Goal: Task Accomplishment & Management: Manage account settings

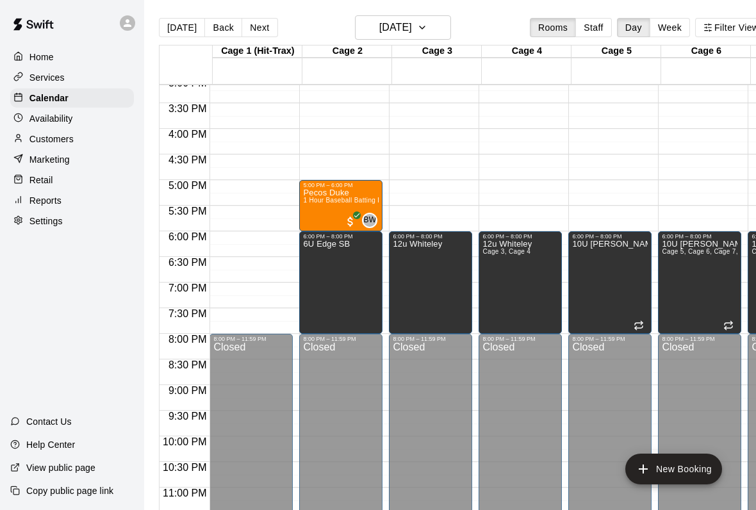
scroll to position [775, 0]
click at [24, 182] on div at bounding box center [21, 180] width 16 height 12
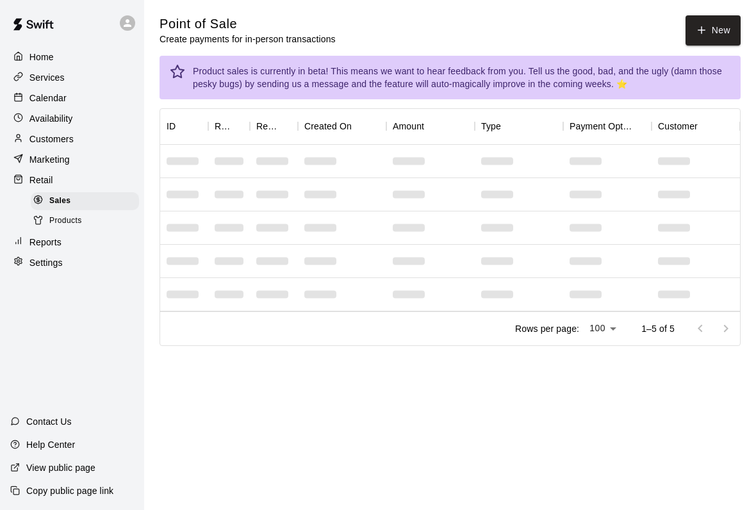
click at [20, 96] on line at bounding box center [18, 96] width 7 height 0
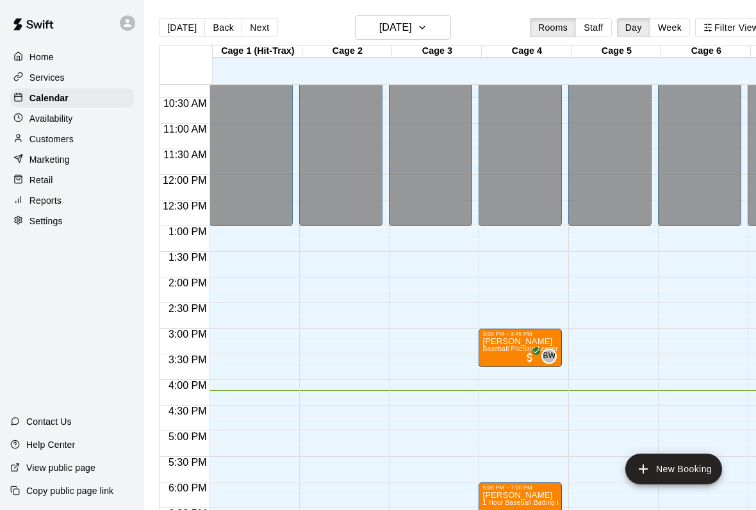
scroll to position [521, -1]
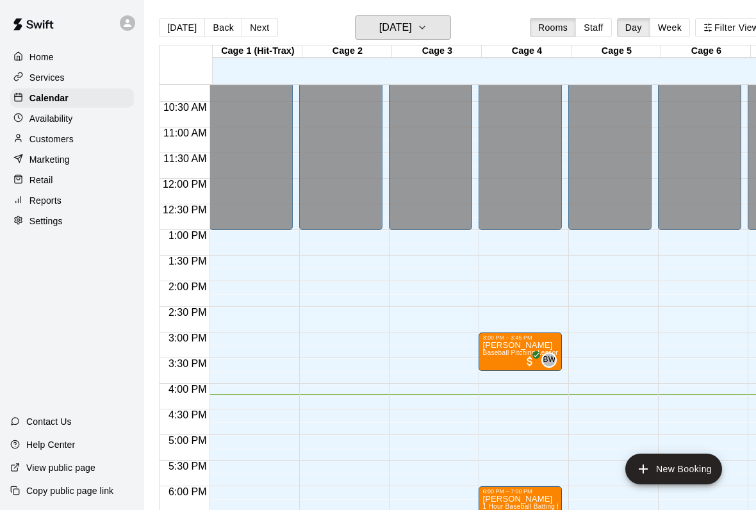
click at [403, 24] on h6 "[DATE]" at bounding box center [395, 28] width 33 height 18
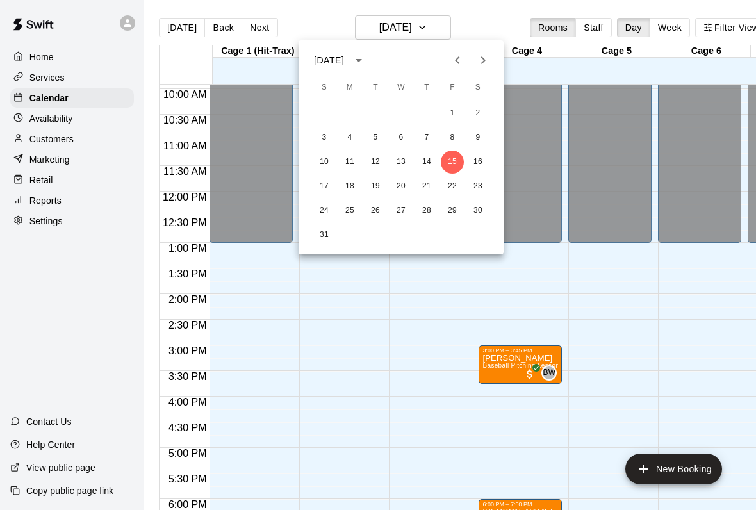
scroll to position [508, 0]
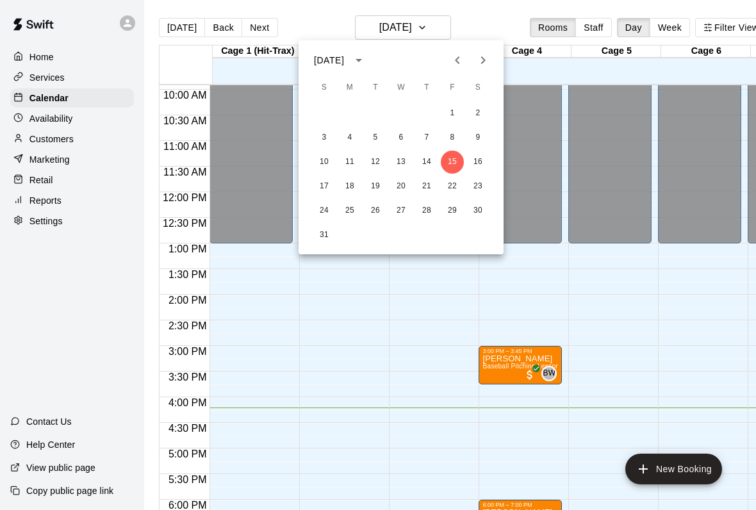
click at [670, 24] on div at bounding box center [378, 255] width 756 height 510
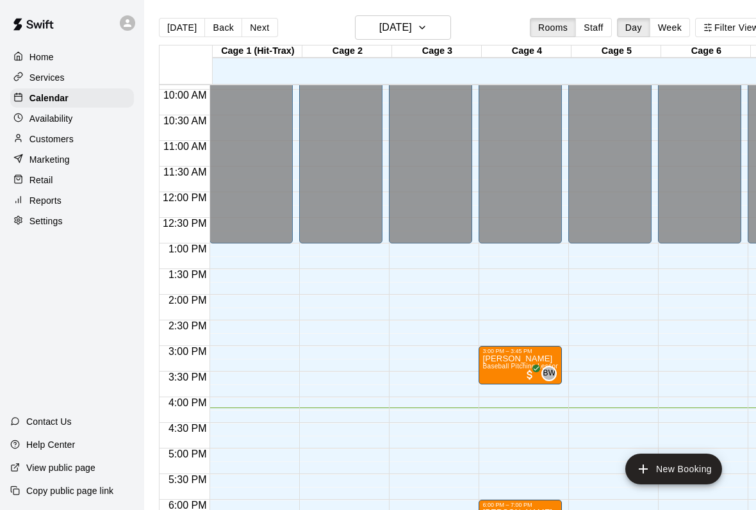
click at [669, 24] on div "August 2025 S M T W T F S 1 2 3 4 5 6 7 8 9 10 11 12 13 14 15 16 17 18 19 20 21…" at bounding box center [378, 255] width 756 height 510
click at [663, 29] on button "Week" at bounding box center [669, 27] width 40 height 19
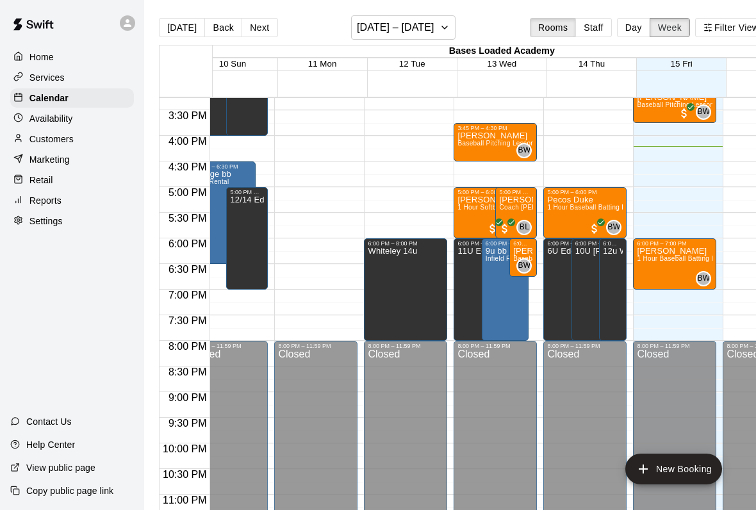
scroll to position [0, 26]
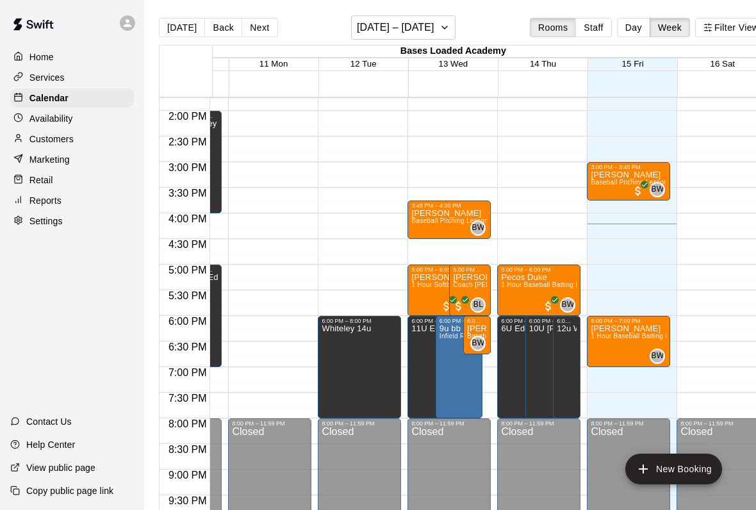
click at [291, 238] on div "12:00 AM – 1:00 PM Closed 8:00 PM – 11:59 PM Closed" at bounding box center [269, 8] width 83 height 1229
click at [621, 337] on span "1 Hour Baseball Batting Lesson" at bounding box center [638, 335] width 96 height 7
click at [595, 398] on button "delete" at bounding box center [603, 407] width 26 height 26
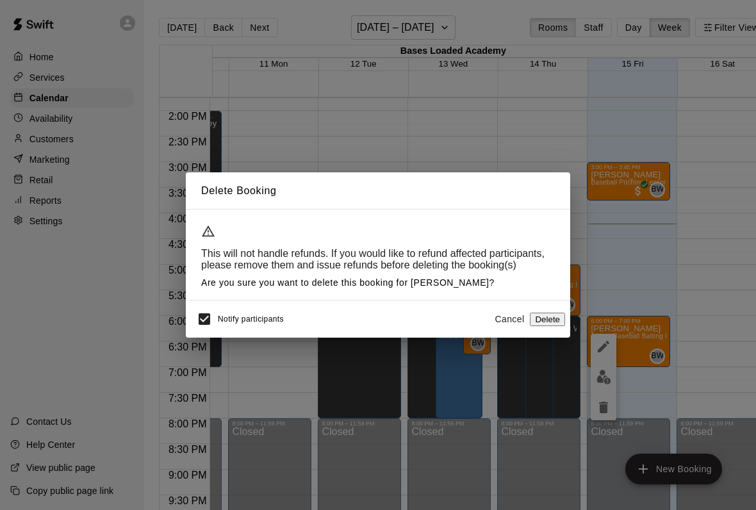
click at [530, 314] on button "Delete" at bounding box center [547, 318] width 35 height 13
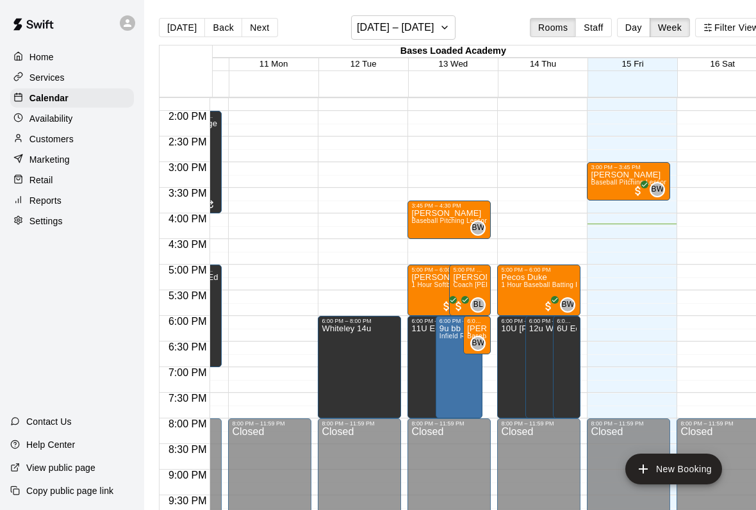
click at [438, 223] on span "Baseball Pitching Lesson" at bounding box center [449, 220] width 77 height 7
click at [420, 257] on img "edit" at bounding box center [424, 261] width 15 height 15
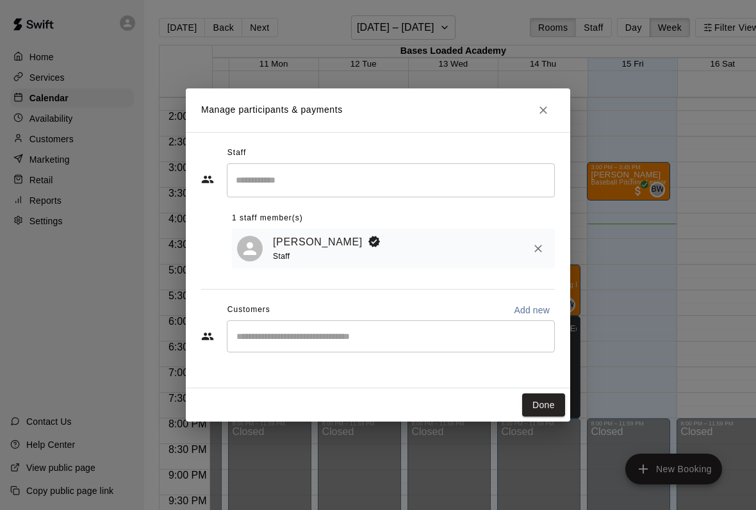
click at [321, 330] on input "Start typing to search customers..." at bounding box center [390, 336] width 316 height 13
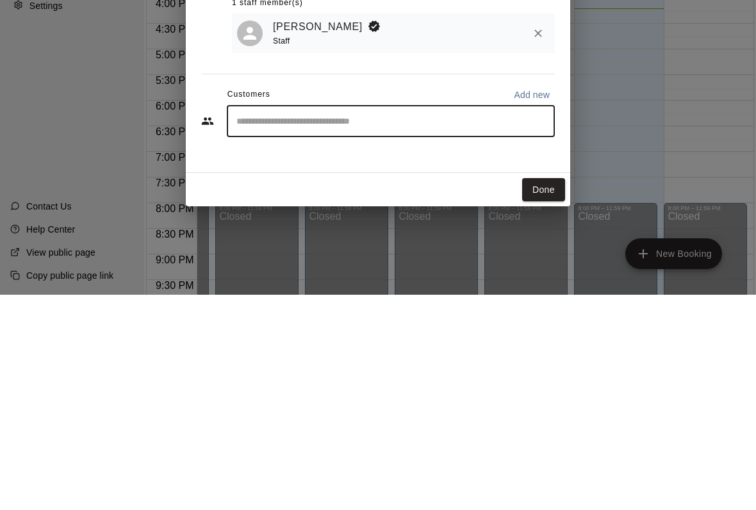
click at [594, 127] on div "Manage participants & payments Staff ​ 1 staff member(s) Bryce Whiteley Staff C…" at bounding box center [378, 255] width 756 height 510
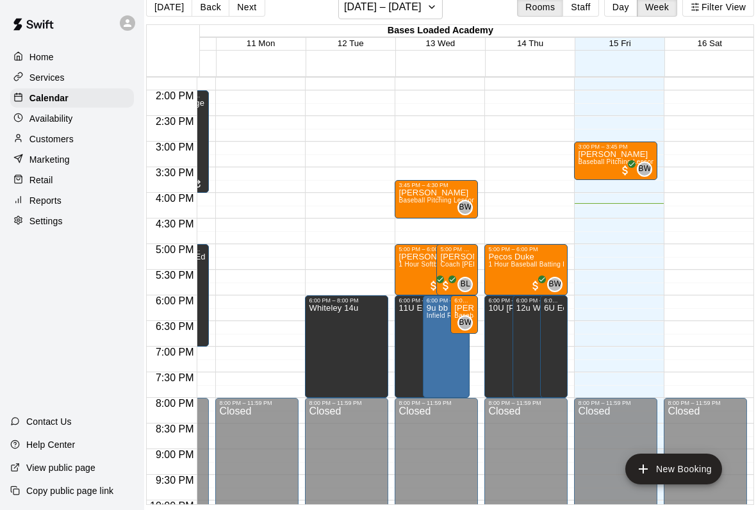
click at [419, 197] on span "Baseball Pitching Lesson" at bounding box center [436, 200] width 77 height 7
click at [404, 215] on button "edit" at bounding box center [411, 225] width 26 height 25
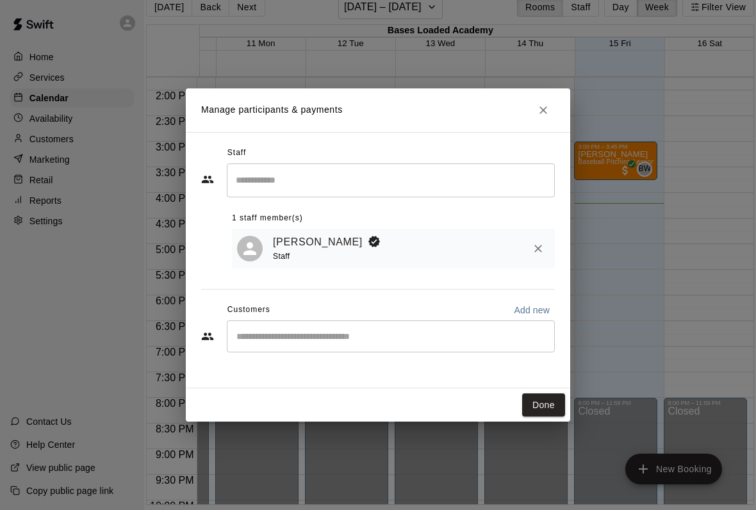
click at [538, 95] on h2 "Manage participants & payments" at bounding box center [378, 110] width 384 height 44
click at [537, 102] on button "Close" at bounding box center [542, 110] width 23 height 23
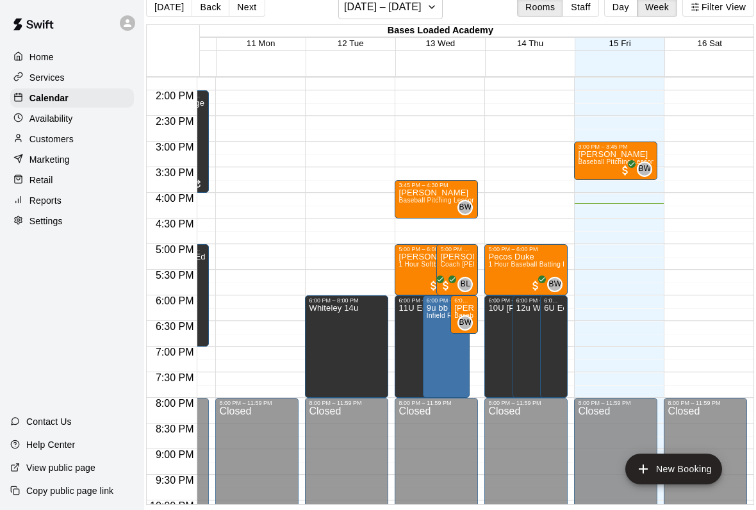
click at [462, 312] on span "Baseball Pitching Lesson" at bounding box center [492, 315] width 77 height 7
click at [460, 334] on img "edit" at bounding box center [467, 341] width 15 height 15
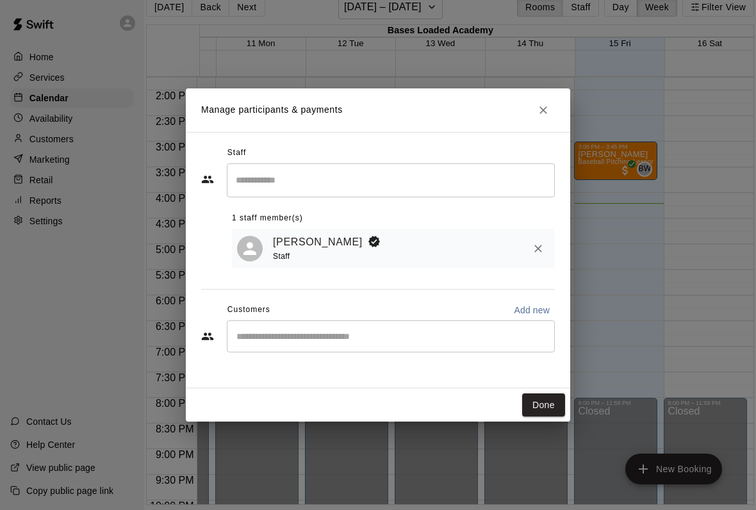
click at [358, 330] on input "Start typing to search customers..." at bounding box center [390, 336] width 316 height 13
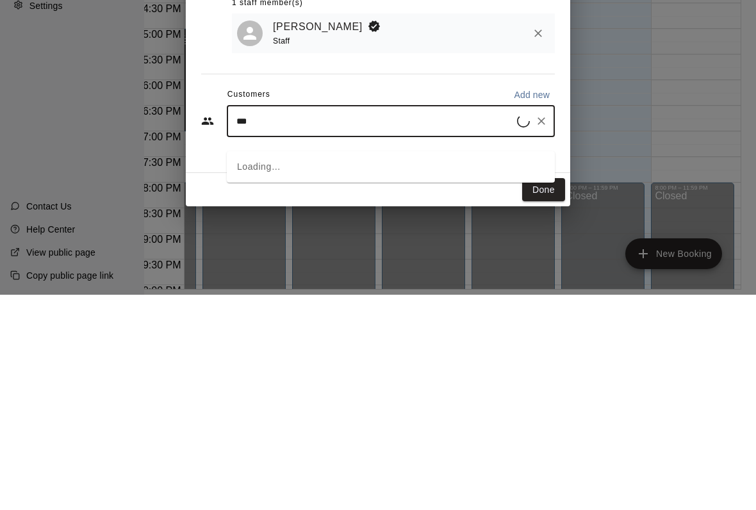
type input "****"
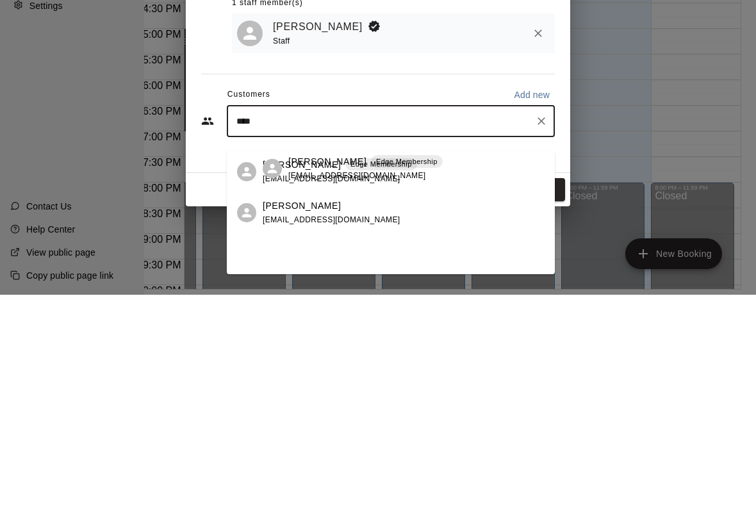
click at [276, 389] on span "joshcwright@gmail.com" at bounding box center [332, 393] width 138 height 9
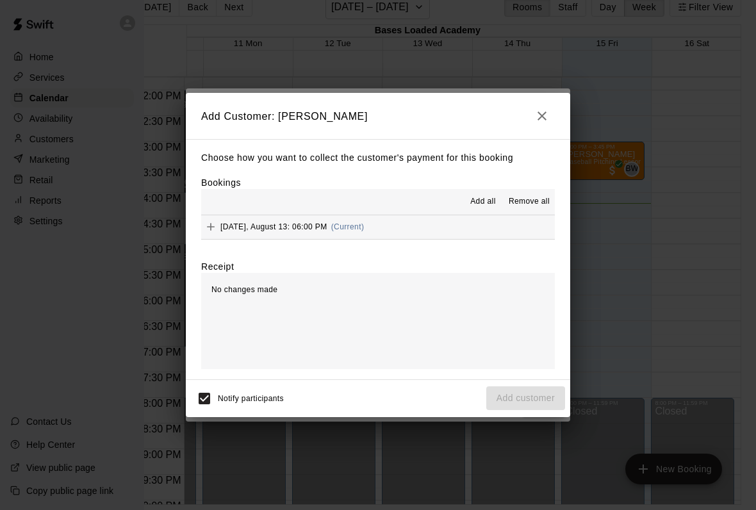
click at [249, 227] on span "Wednesday, August 13: 06:00 PM" at bounding box center [273, 226] width 107 height 9
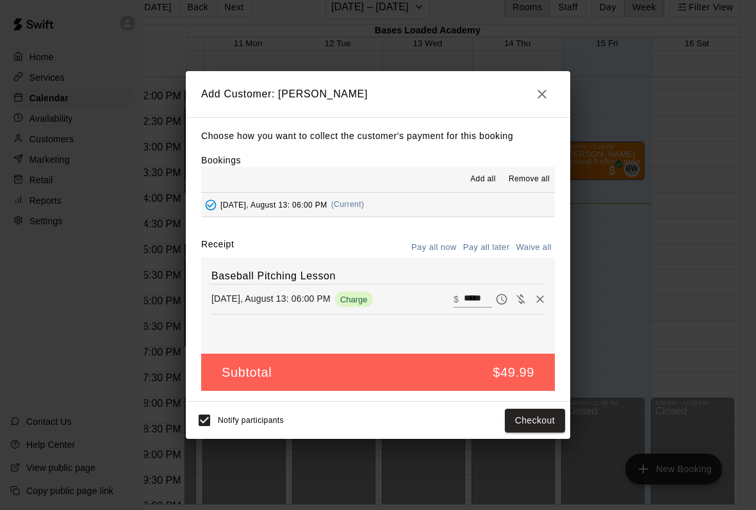
click at [525, 415] on button "Checkout" at bounding box center [535, 421] width 60 height 24
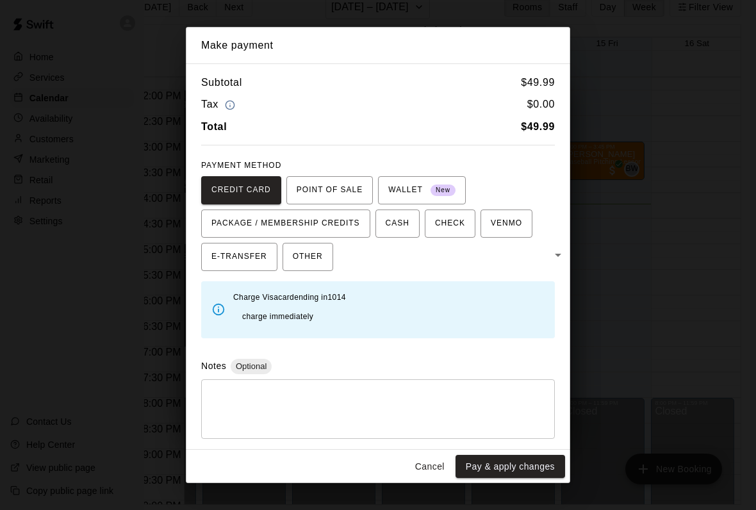
click at [476, 455] on button "Pay & apply changes" at bounding box center [509, 467] width 109 height 24
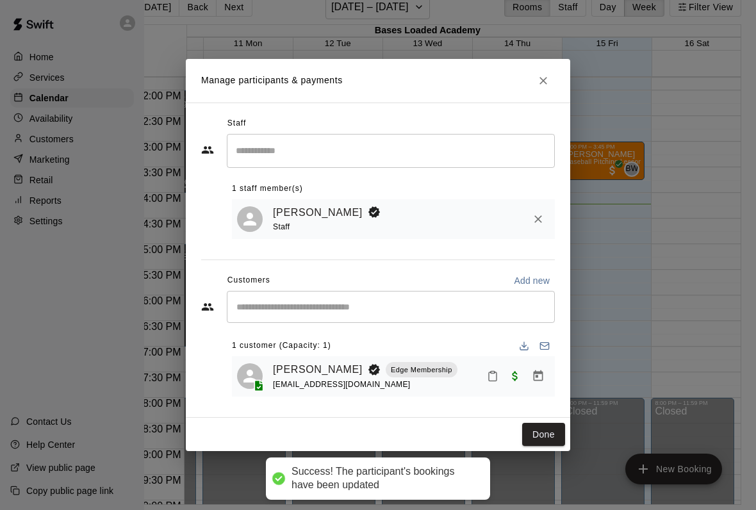
click at [537, 74] on button "Close" at bounding box center [542, 80] width 23 height 23
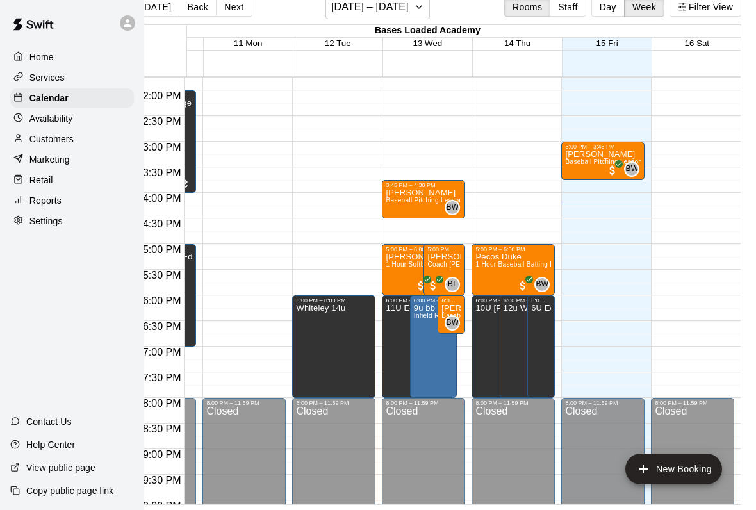
click at [459, 200] on span "BW 0" at bounding box center [454, 207] width 10 height 15
click at [225, 12] on div at bounding box center [378, 255] width 756 height 510
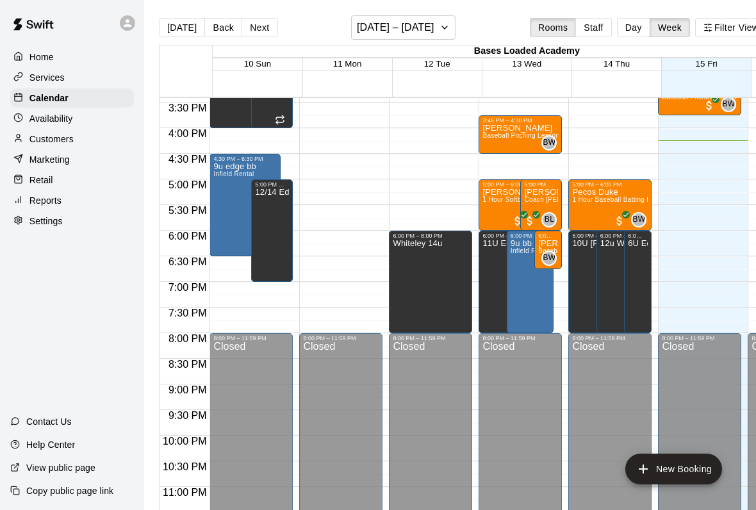
scroll to position [788, 0]
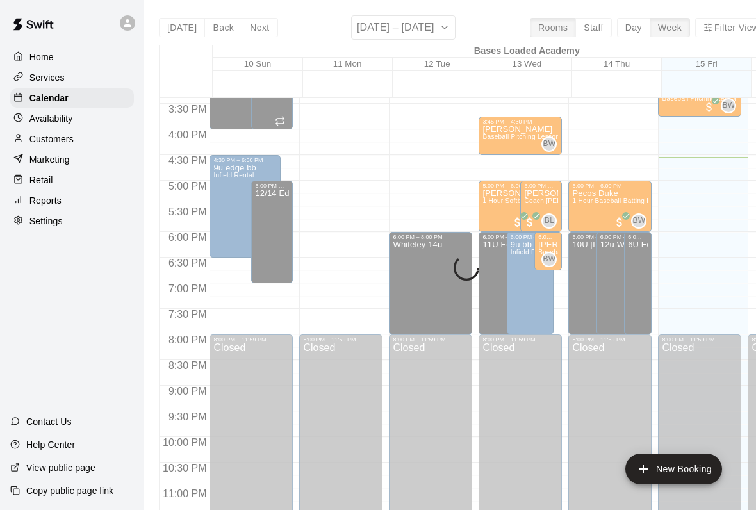
click at [24, 179] on div at bounding box center [21, 180] width 16 height 12
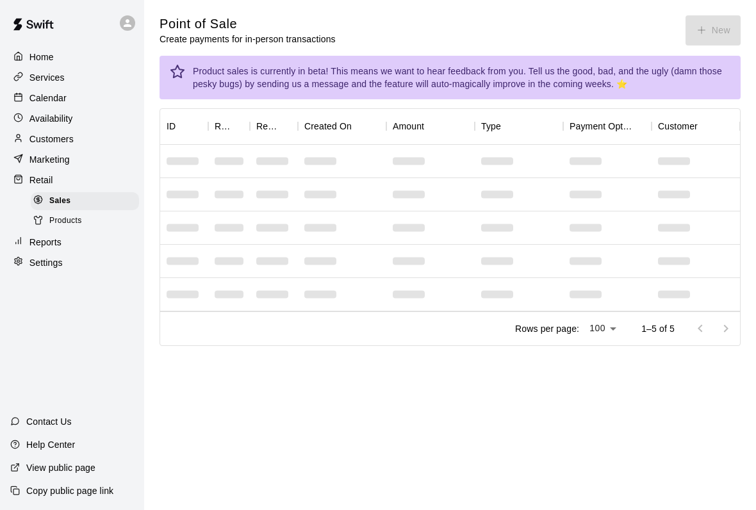
click at [31, 102] on p "Calendar" at bounding box center [47, 98] width 37 height 13
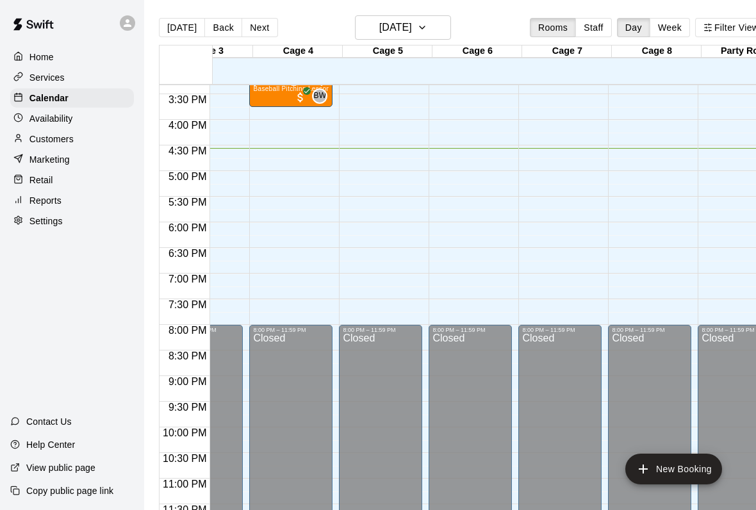
scroll to position [779, 231]
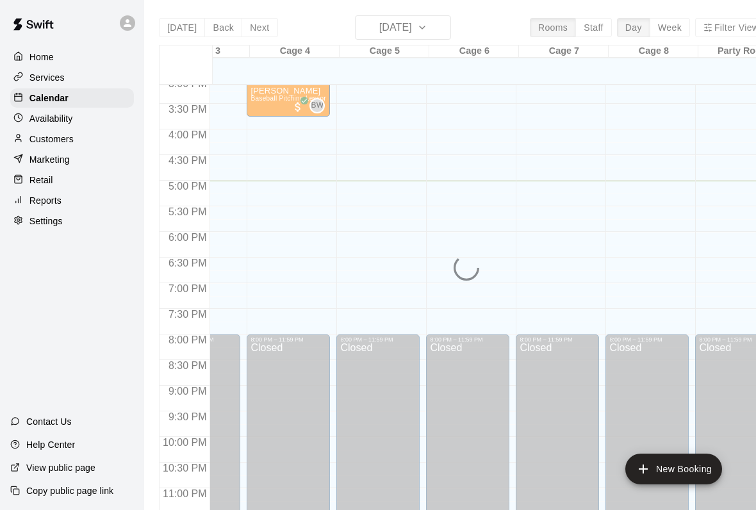
click at [27, 179] on div at bounding box center [21, 180] width 16 height 12
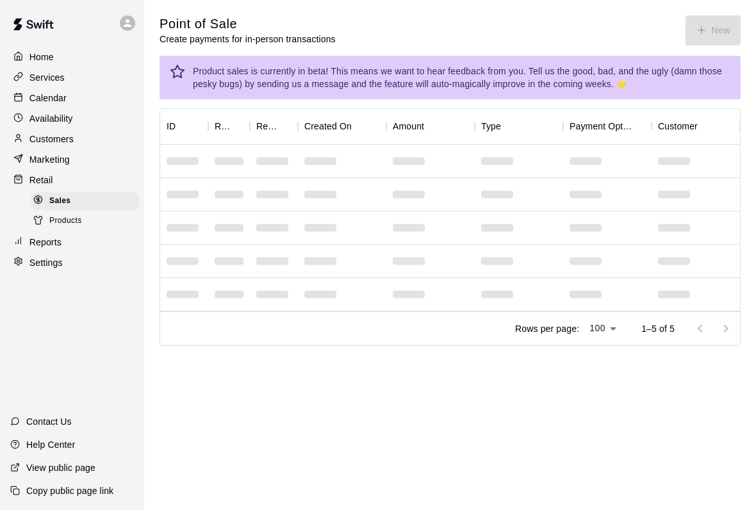
click at [23, 95] on div at bounding box center [21, 98] width 16 height 12
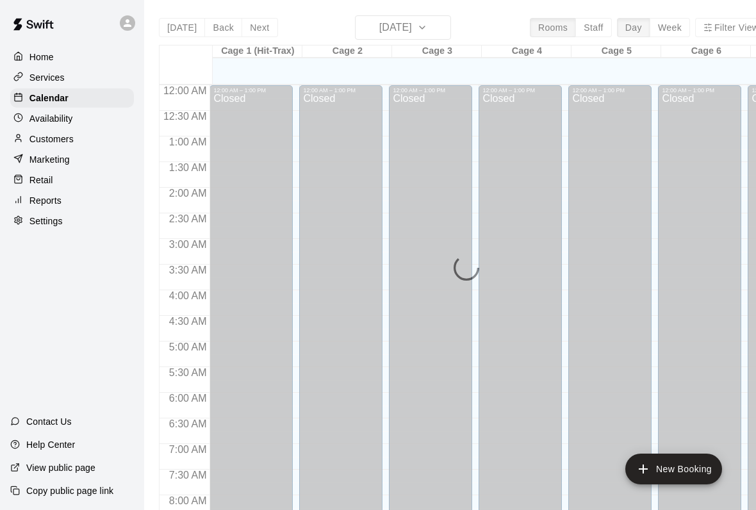
scroll to position [737, 0]
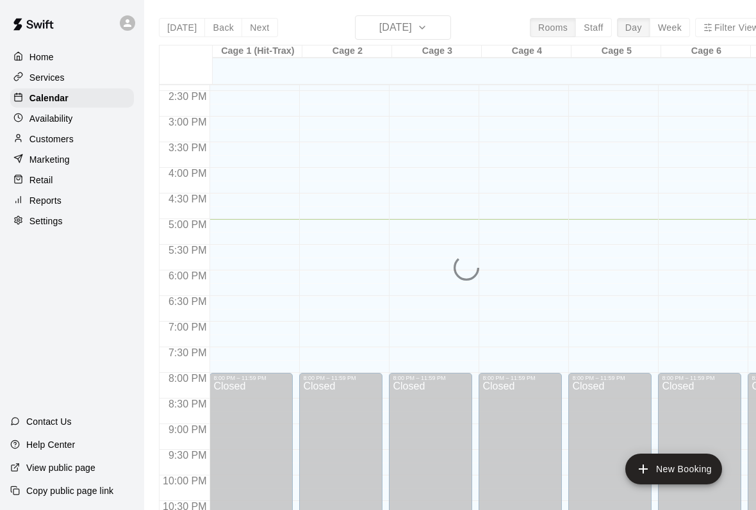
click at [282, 377] on div "8:00 PM – 11:59 PM" at bounding box center [251, 378] width 76 height 6
click at [77, 178] on div "Retail" at bounding box center [72, 179] width 124 height 19
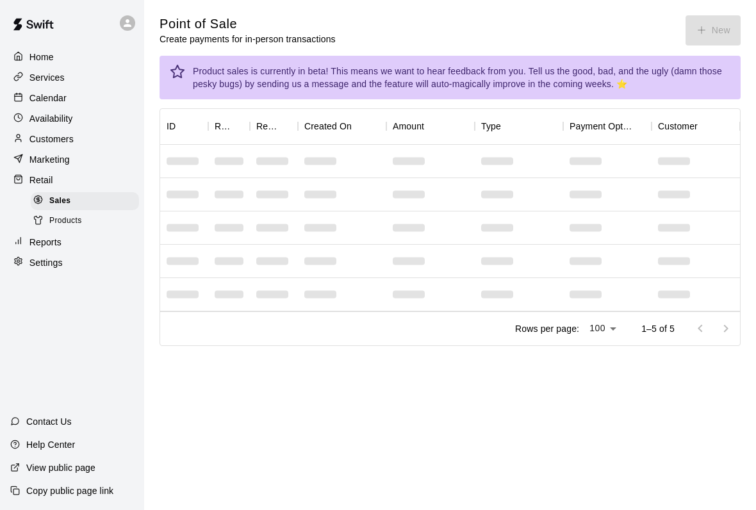
click at [713, 27] on div "Point of Sale Create payments for in-person transactions New" at bounding box center [449, 30] width 581 height 30
click at [717, 34] on div "Point of Sale Create payments for in-person transactions New" at bounding box center [449, 30] width 581 height 30
click at [724, 26] on div "Point of Sale Create payments for in-person transactions New" at bounding box center [449, 30] width 581 height 30
click at [718, 29] on button "New" at bounding box center [712, 30] width 55 height 30
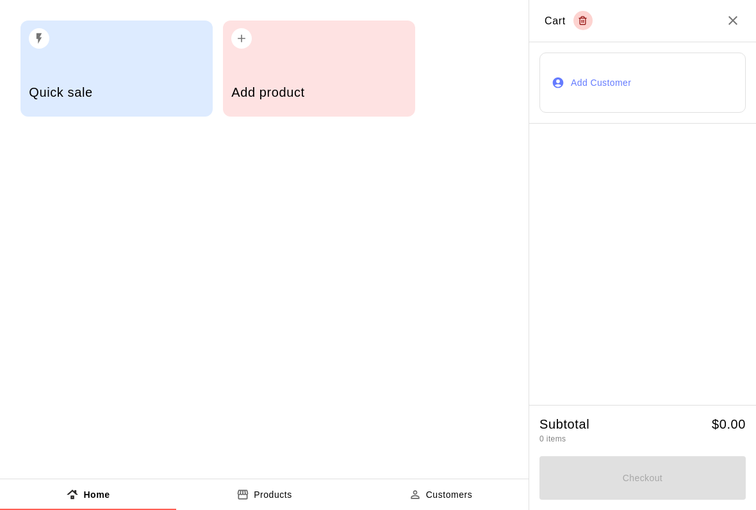
click at [718, 29] on h2 "Cart" at bounding box center [642, 21] width 227 height 42
click at [341, 89] on h5 "Add product" at bounding box center [318, 92] width 175 height 17
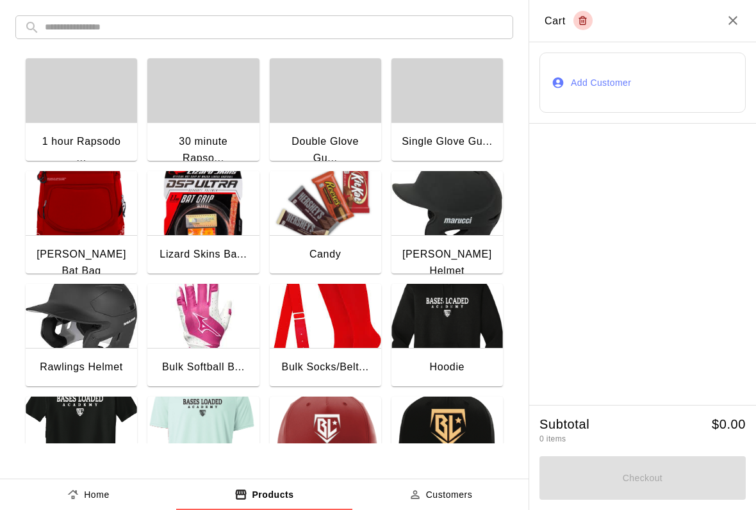
click at [321, 211] on img "button" at bounding box center [325, 203] width 111 height 64
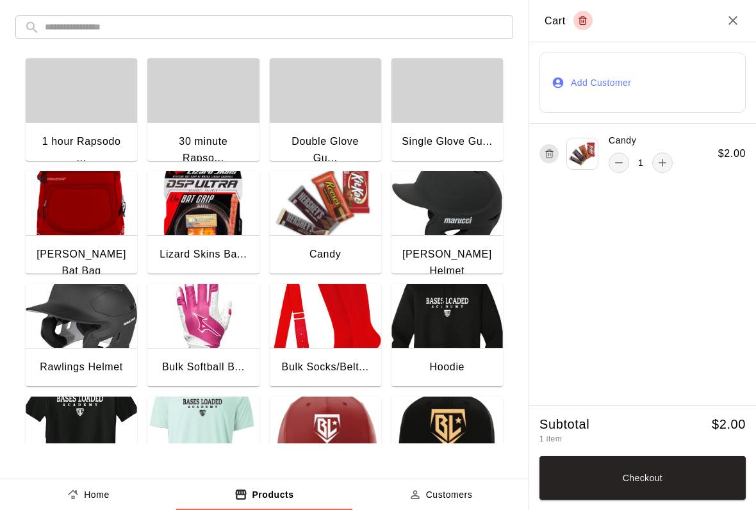
click at [669, 160] on button "add" at bounding box center [662, 162] width 20 height 20
click at [620, 165] on icon "remove" at bounding box center [618, 162] width 13 height 13
click at [668, 467] on button "Checkout" at bounding box center [642, 478] width 206 height 44
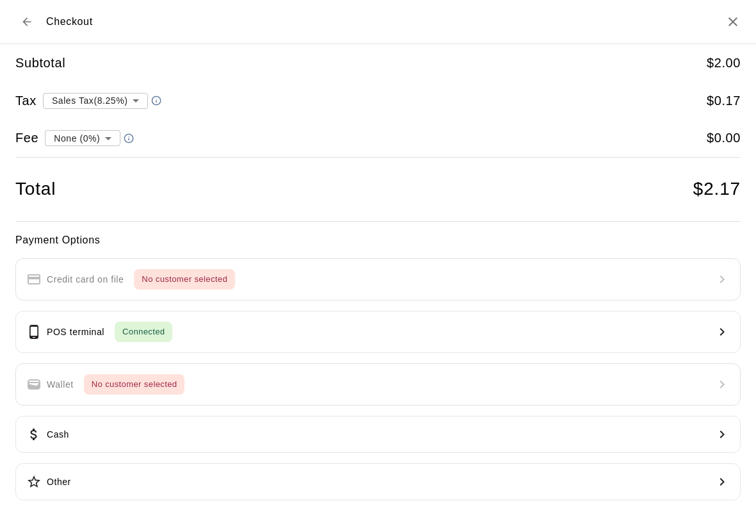
click at [522, 321] on button "POS terminal Connected" at bounding box center [377, 332] width 725 height 42
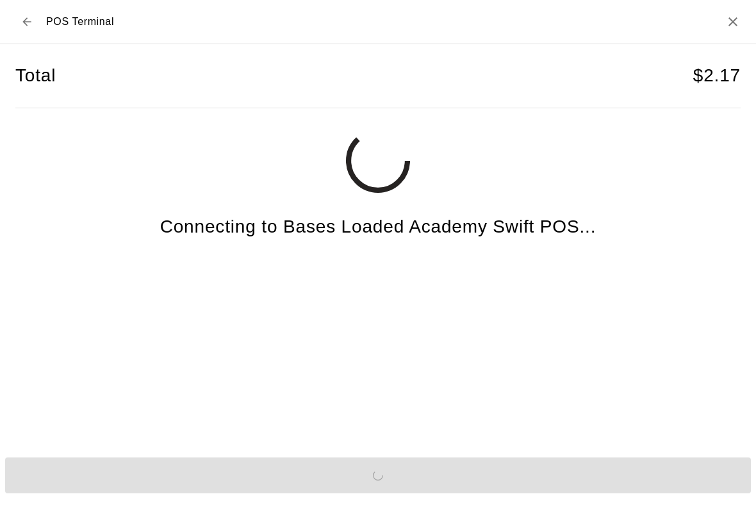
click at [565, 483] on div "Send to POS" at bounding box center [378, 475] width 756 height 46
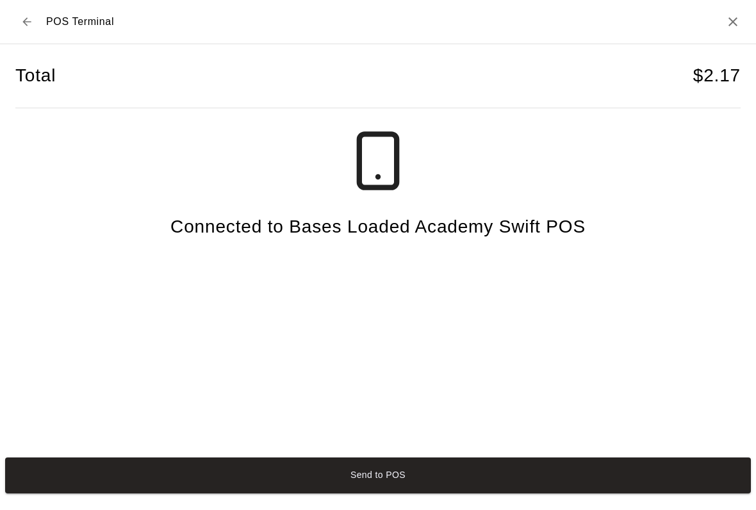
click at [559, 487] on button "Send to POS" at bounding box center [377, 475] width 745 height 36
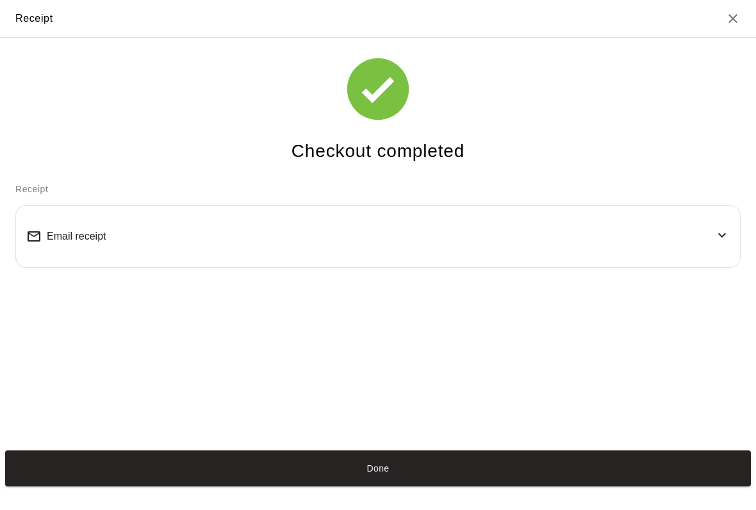
click at [166, 486] on button "Done" at bounding box center [377, 468] width 745 height 36
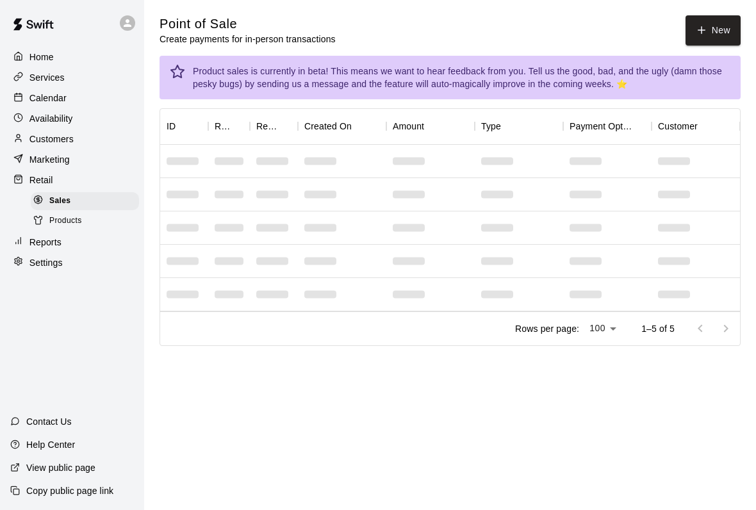
click at [707, 22] on button "New" at bounding box center [712, 30] width 55 height 30
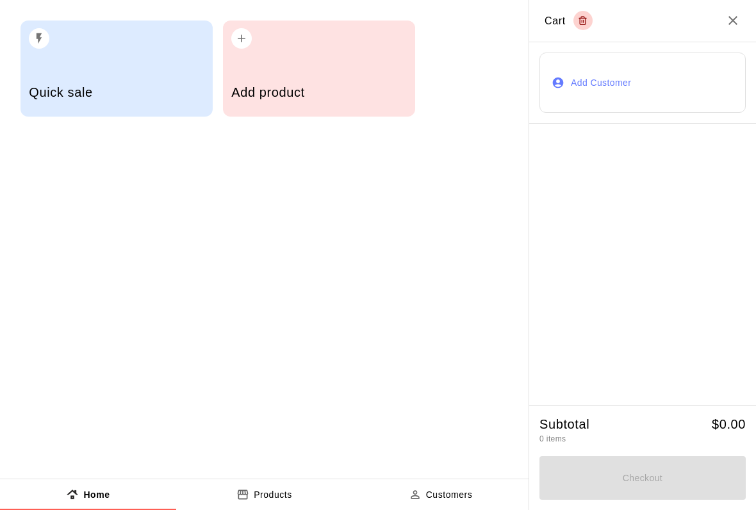
click at [330, 108] on div "Add product" at bounding box center [318, 93] width 175 height 45
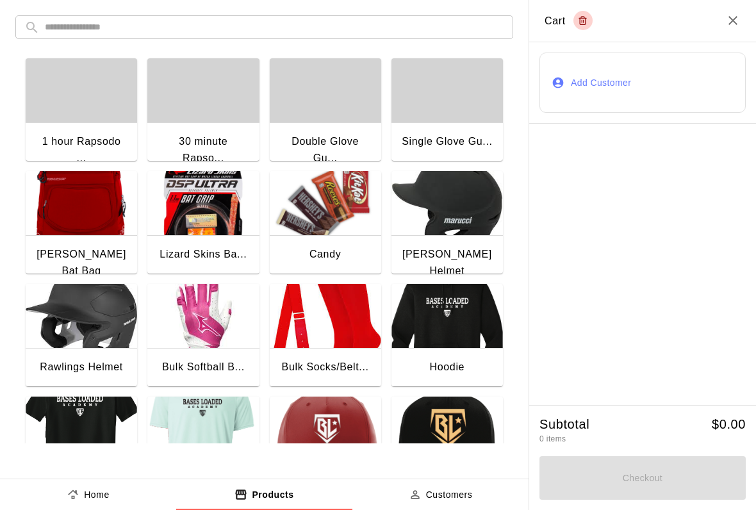
click at [339, 211] on img "button" at bounding box center [325, 203] width 111 height 64
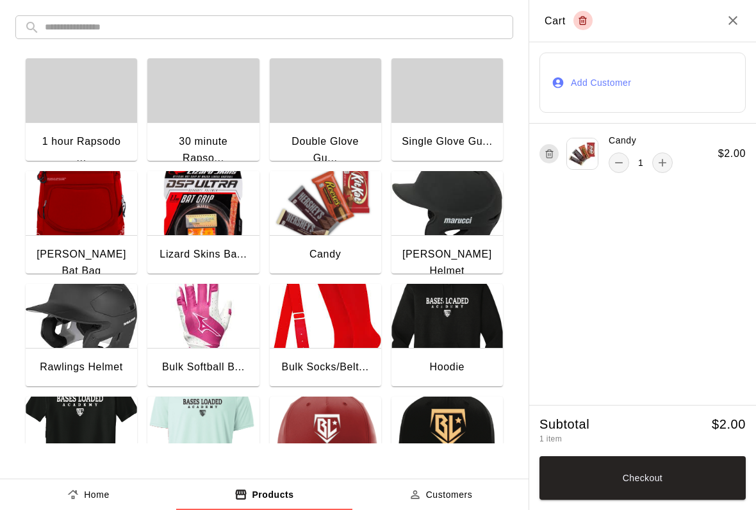
click at [632, 475] on button "Checkout" at bounding box center [642, 478] width 206 height 44
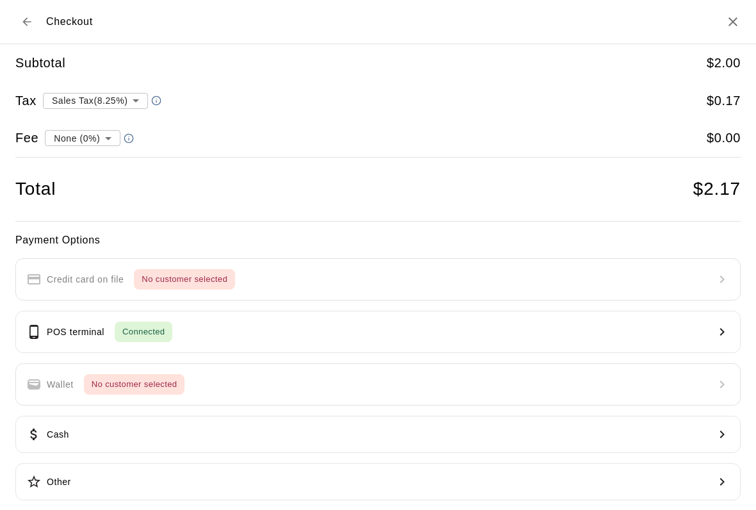
click at [220, 334] on button "POS terminal Connected" at bounding box center [377, 332] width 725 height 42
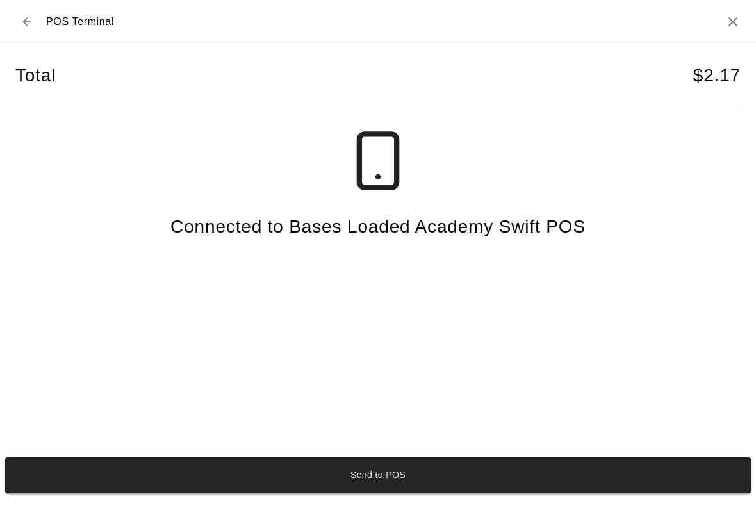
click at [164, 476] on button "Send to POS" at bounding box center [377, 475] width 745 height 36
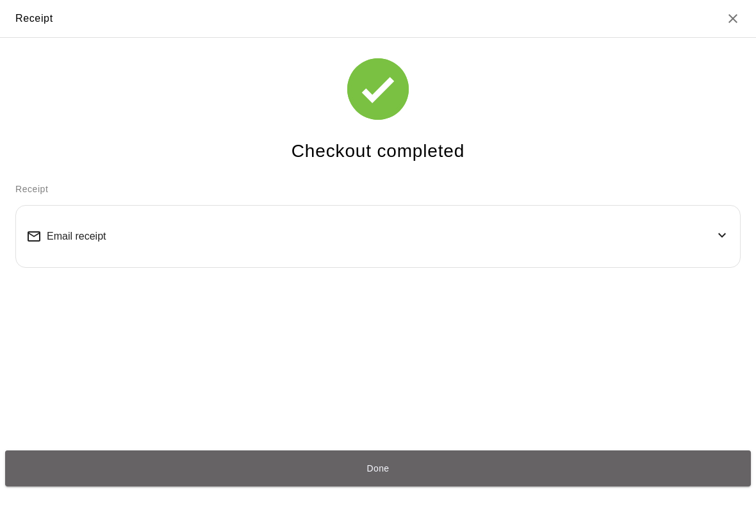
click at [657, 479] on button "Done" at bounding box center [377, 468] width 745 height 36
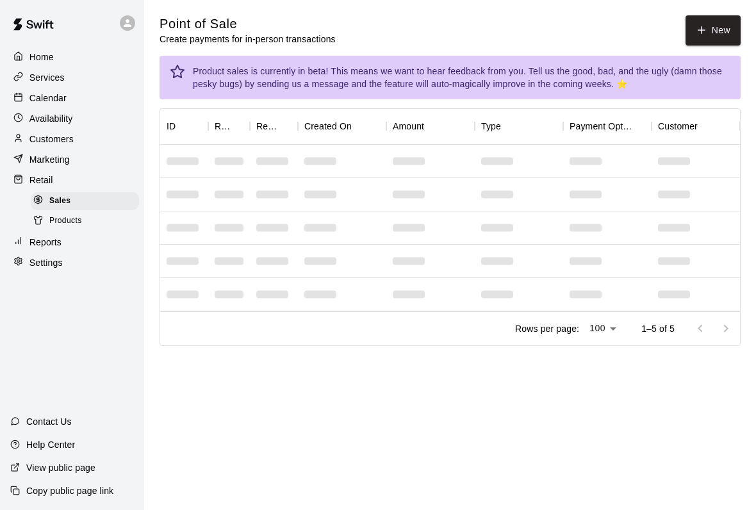
click at [79, 112] on div "Availability" at bounding box center [72, 118] width 124 height 19
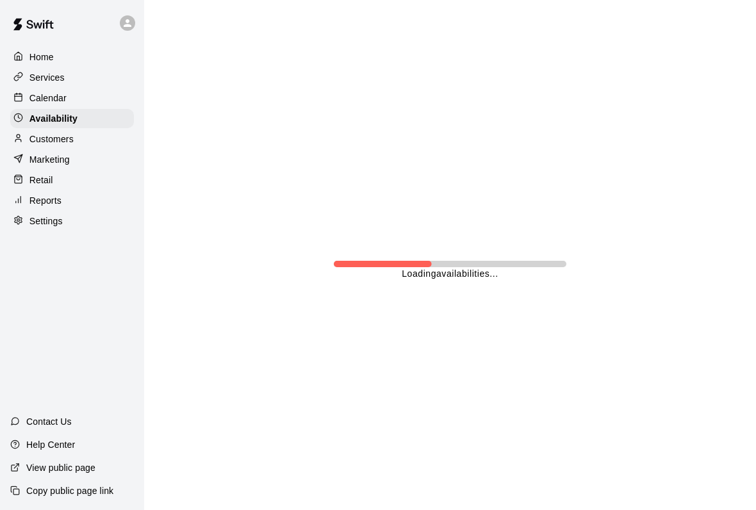
click at [80, 97] on div "Calendar" at bounding box center [72, 97] width 124 height 19
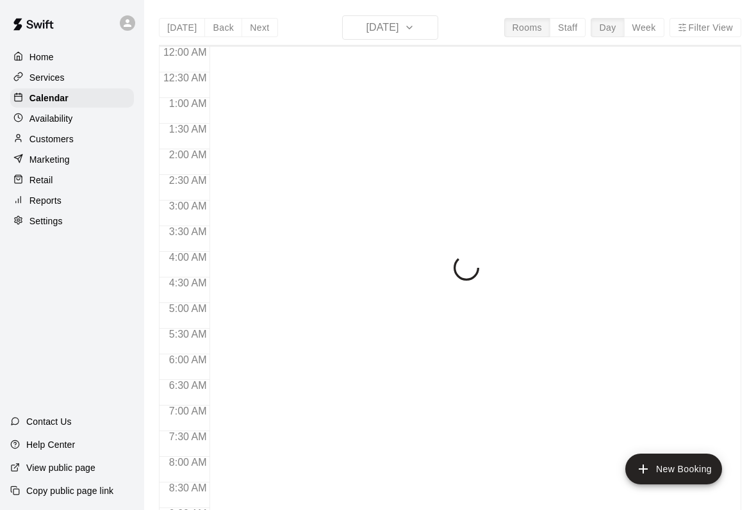
scroll to position [737, 0]
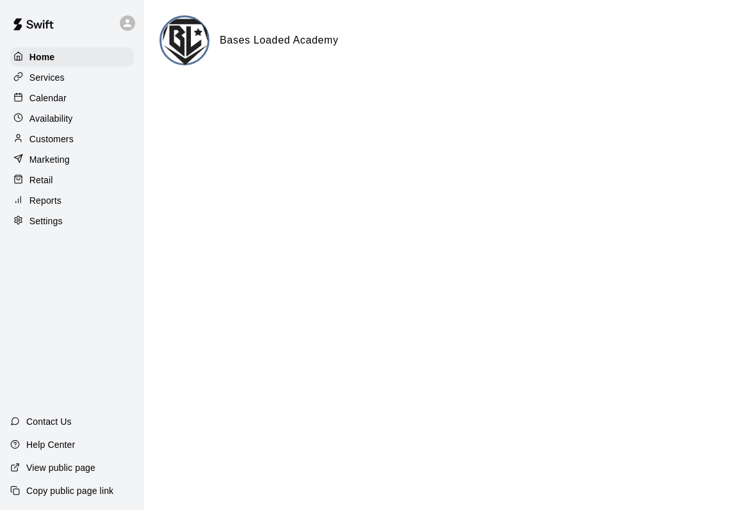
click at [79, 102] on div "Calendar" at bounding box center [72, 97] width 124 height 19
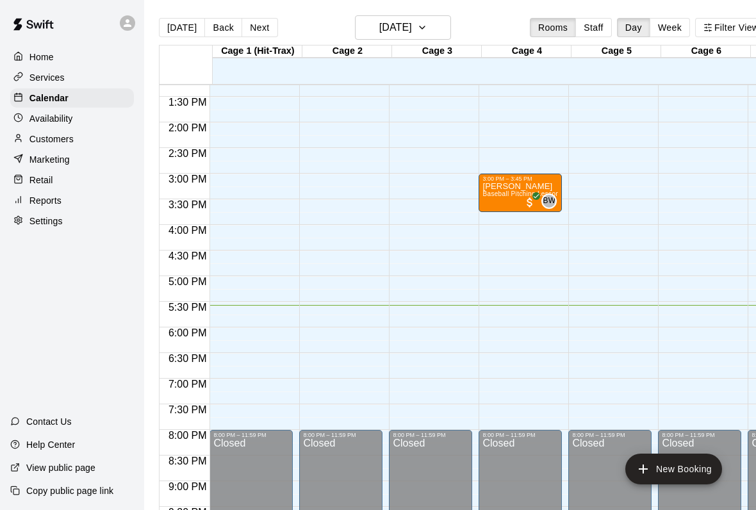
click at [738, 29] on button "Filter View" at bounding box center [731, 27] width 72 height 19
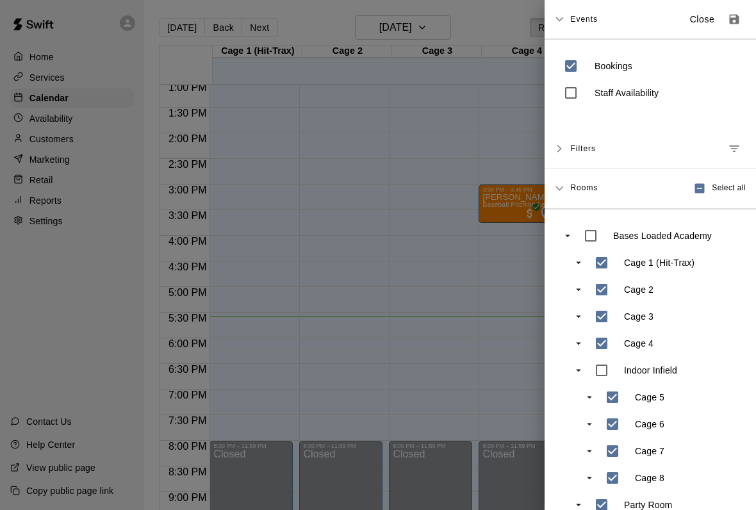
click at [506, 134] on div at bounding box center [378, 255] width 756 height 510
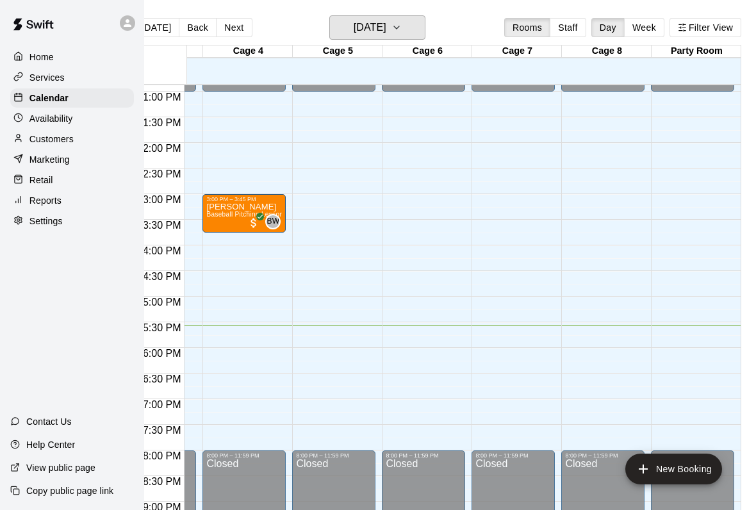
click at [401, 23] on icon "button" at bounding box center [396, 27] width 10 height 15
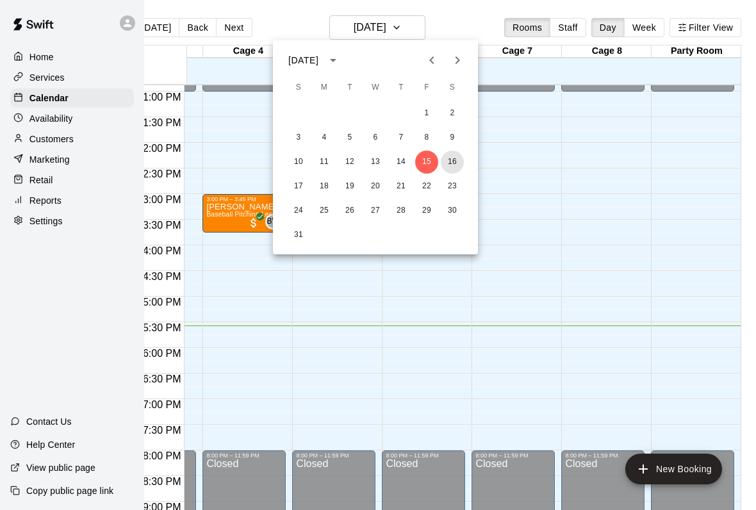
click at [463, 160] on button "16" at bounding box center [452, 161] width 23 height 23
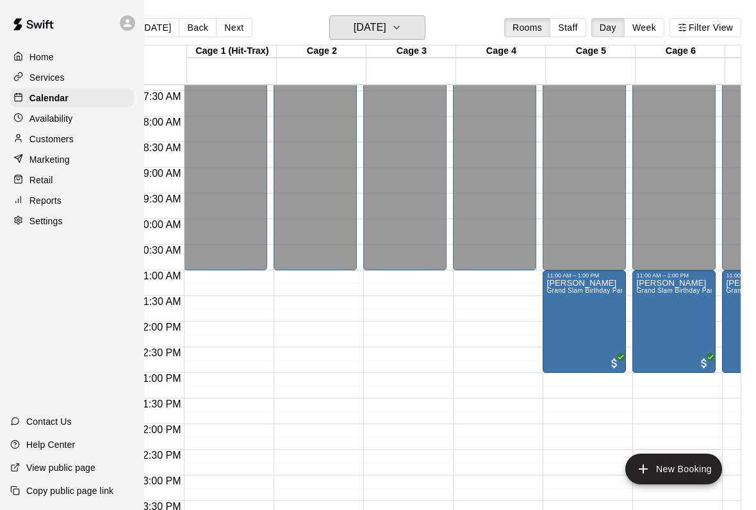
click at [386, 24] on h6 "[DATE]" at bounding box center [369, 28] width 33 height 18
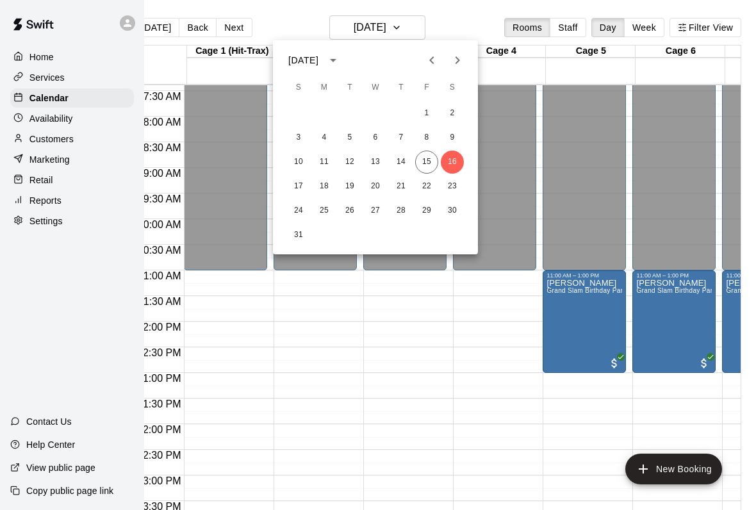
click at [399, 28] on div at bounding box center [378, 255] width 756 height 510
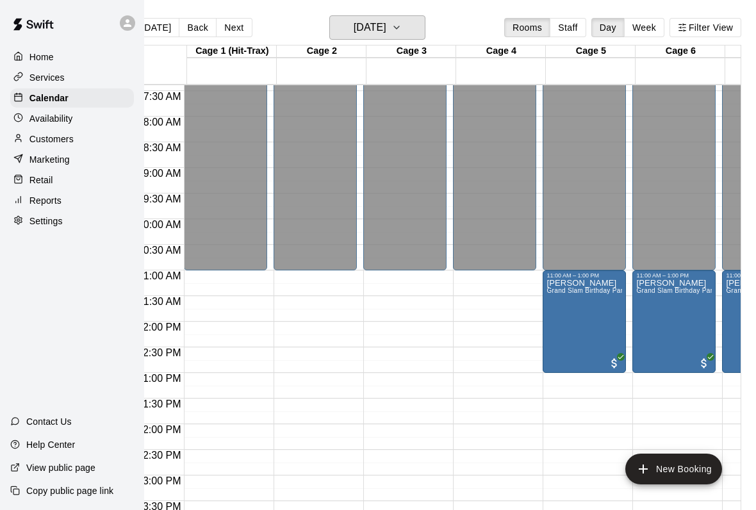
click at [386, 25] on h6 "[DATE]" at bounding box center [369, 28] width 33 height 18
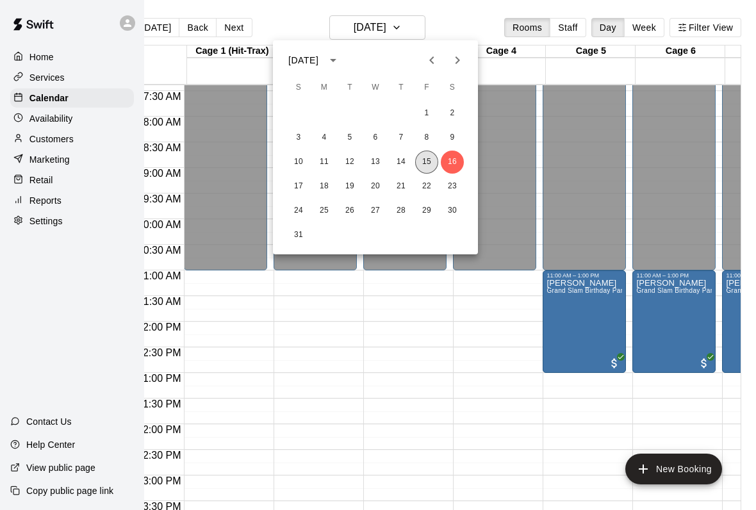
click at [425, 160] on button "15" at bounding box center [426, 161] width 23 height 23
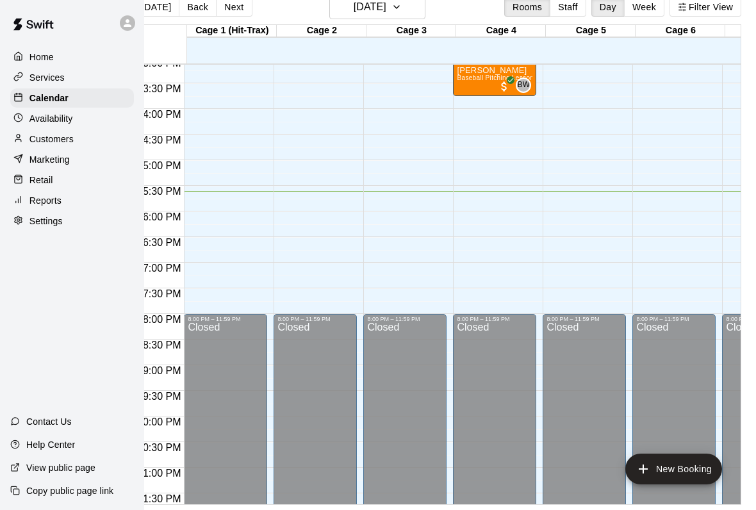
click at [696, 467] on button "New Booking" at bounding box center [673, 468] width 97 height 31
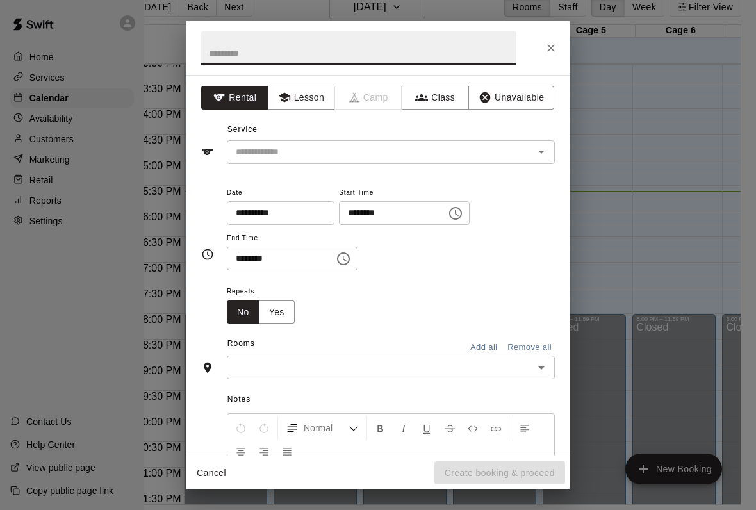
click at [423, 140] on div "​" at bounding box center [391, 152] width 328 height 24
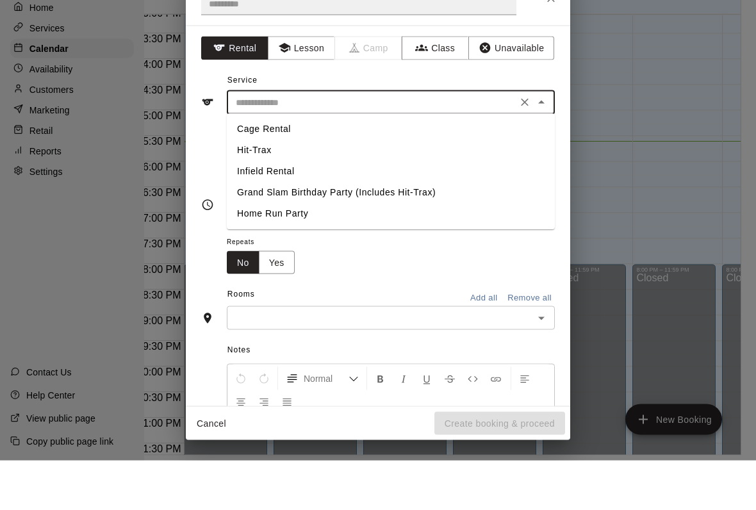
click at [338, 211] on li "Infield Rental" at bounding box center [391, 221] width 328 height 21
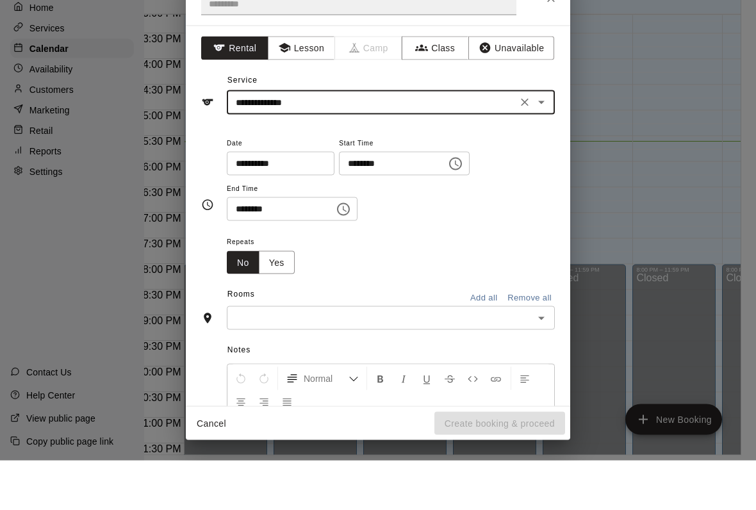
type input "**********"
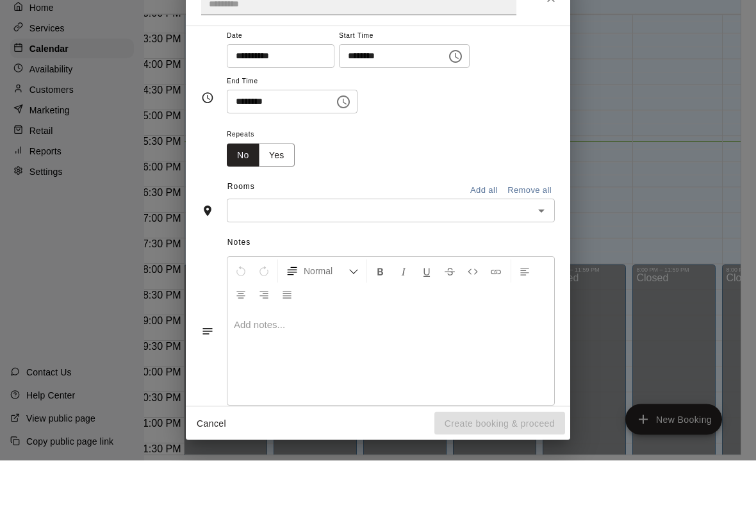
scroll to position [108, 0]
click at [380, 93] on input "********" at bounding box center [388, 105] width 99 height 24
type input "********"
click at [245, 139] on input "********" at bounding box center [276, 151] width 99 height 24
click at [256, 139] on input "********" at bounding box center [276, 151] width 99 height 24
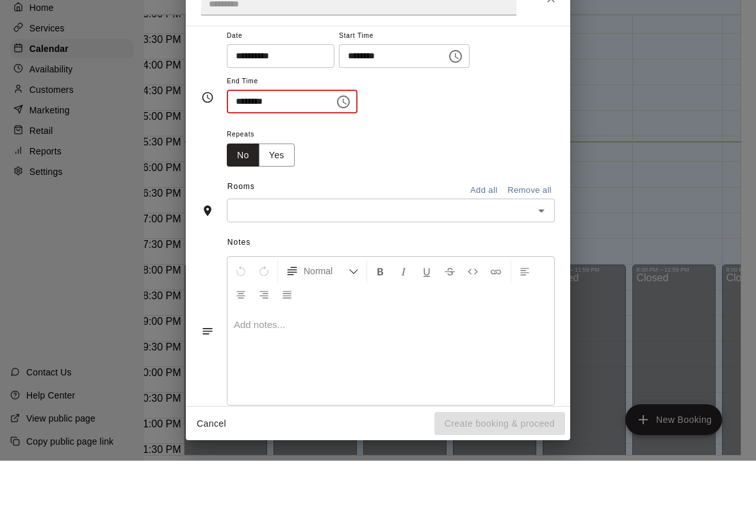
click at [289, 139] on input "********" at bounding box center [276, 151] width 99 height 24
click at [336, 143] on icon "Choose time" at bounding box center [343, 150] width 15 height 15
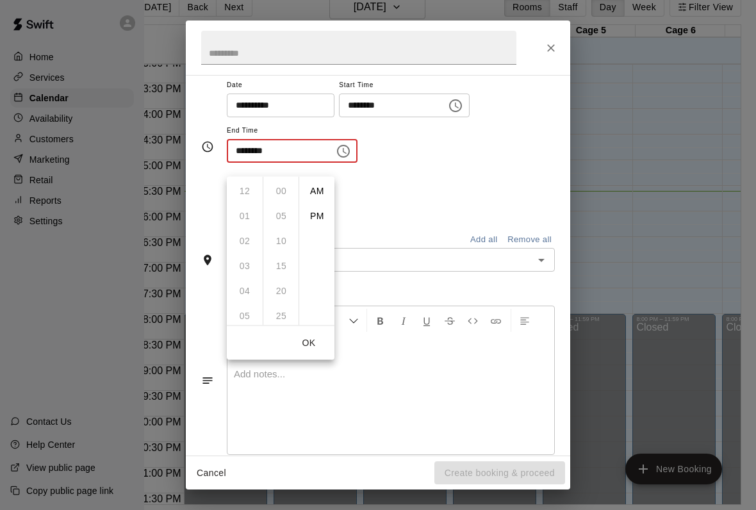
click at [320, 204] on li "PM" at bounding box center [317, 216] width 31 height 24
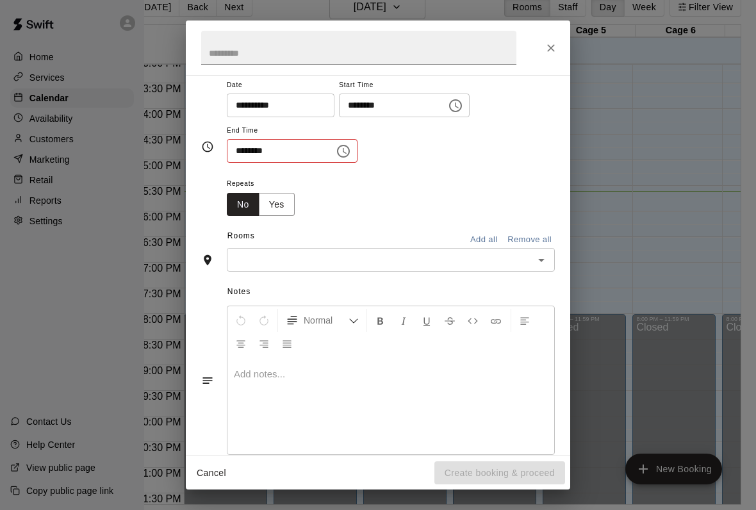
scroll to position [20, 0]
click at [249, 148] on input "********" at bounding box center [276, 151] width 99 height 24
click at [238, 152] on input "********" at bounding box center [276, 151] width 99 height 24
type input "********"
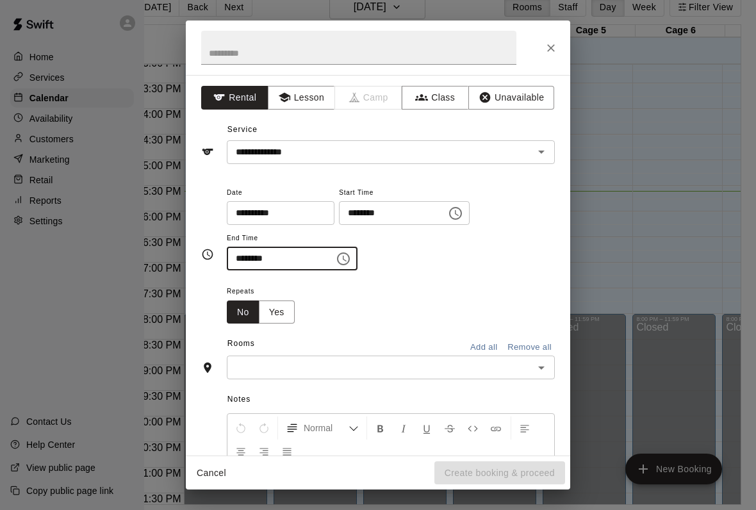
scroll to position [0, 0]
click at [465, 42] on input "text" at bounding box center [358, 48] width 315 height 34
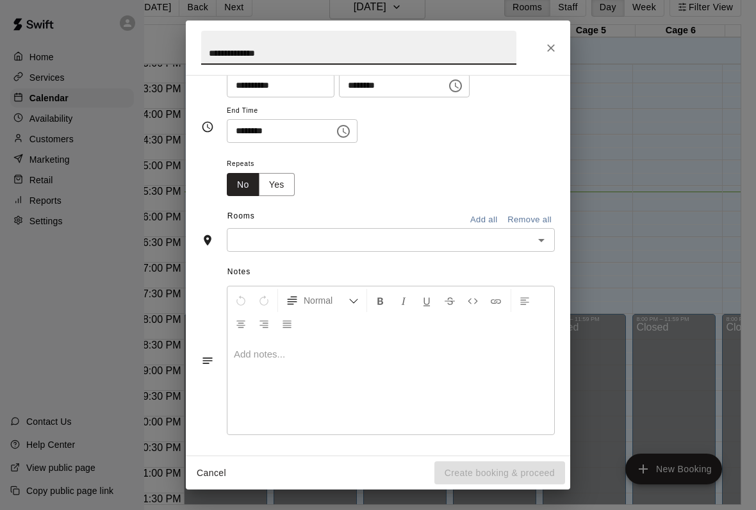
scroll to position [127, 0]
type input "**********"
click at [524, 474] on div "Cancel Create booking & proceed" at bounding box center [378, 473] width 384 height 34
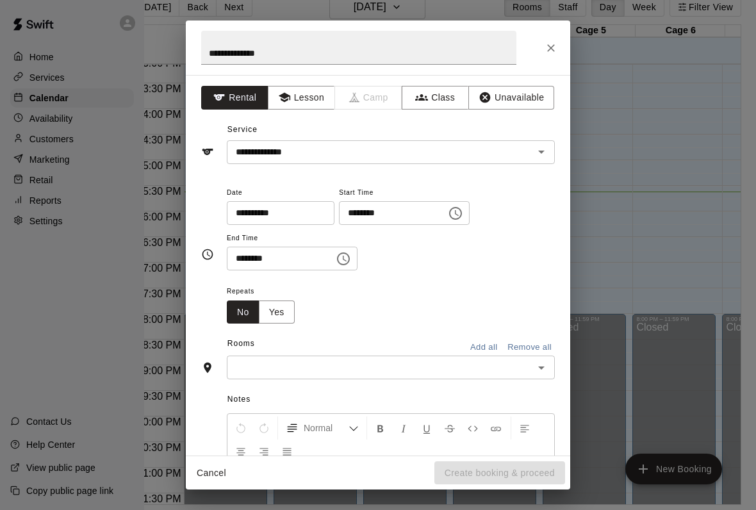
scroll to position [0, 0]
click at [409, 362] on input "text" at bounding box center [380, 367] width 299 height 16
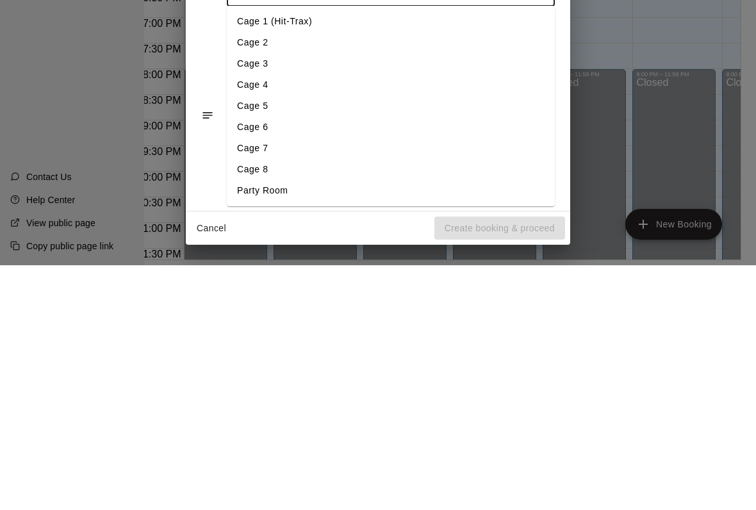
scroll to position [127, 0]
click at [324, 341] on li "Cage 5" at bounding box center [391, 351] width 328 height 21
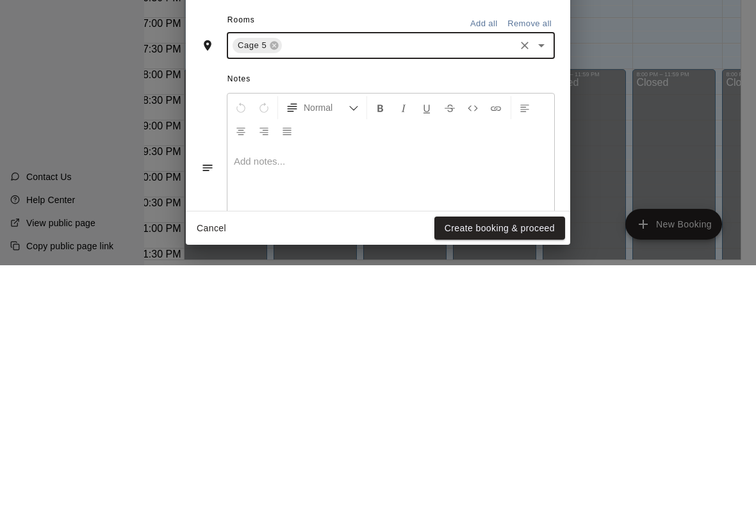
click at [547, 282] on icon "Open" at bounding box center [540, 289] width 15 height 15
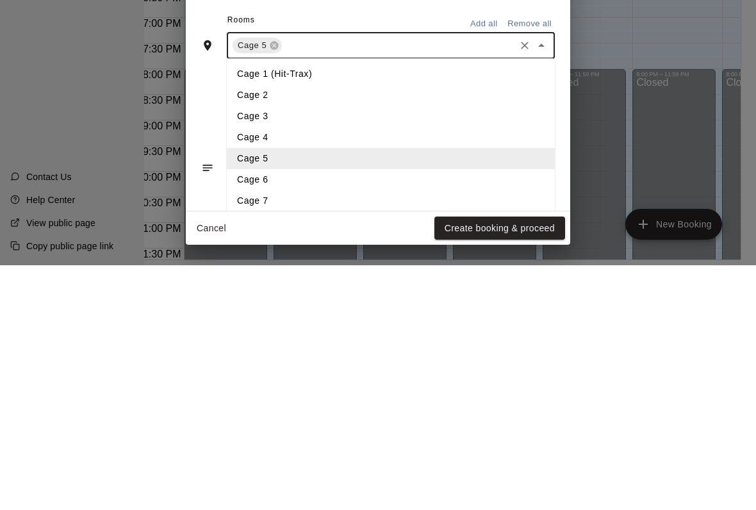
click at [312, 414] on li "Cage 6" at bounding box center [391, 424] width 328 height 21
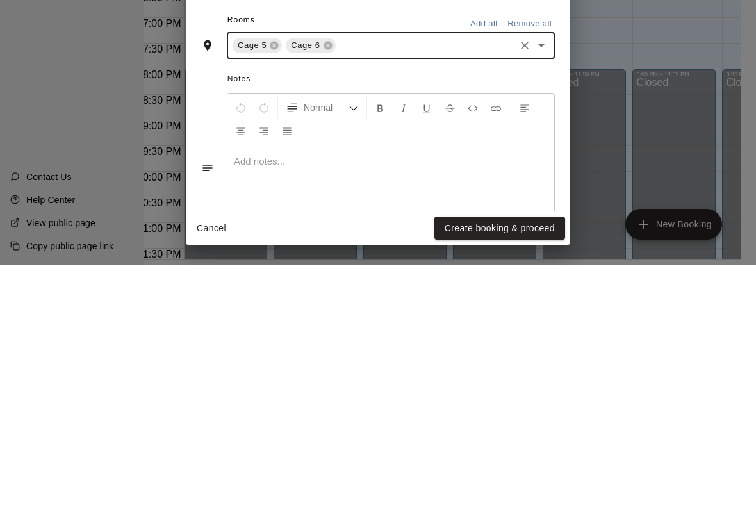
click at [541, 289] on icon "Open" at bounding box center [541, 290] width 6 height 3
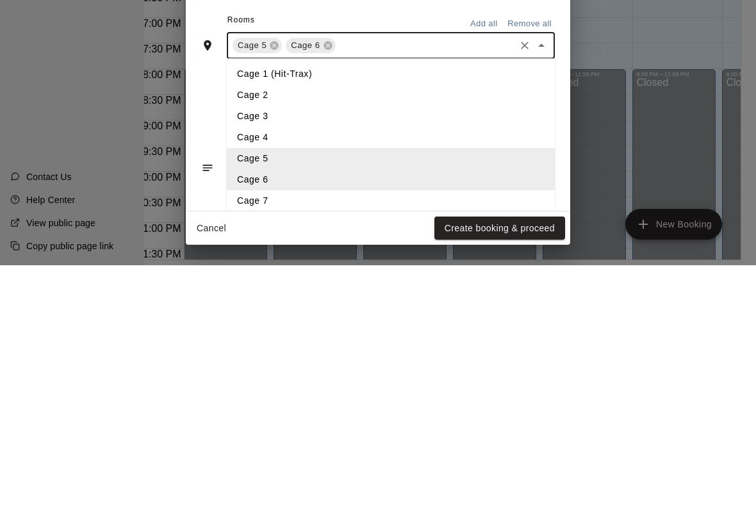
click at [327, 435] on li "Cage 7" at bounding box center [391, 445] width 328 height 21
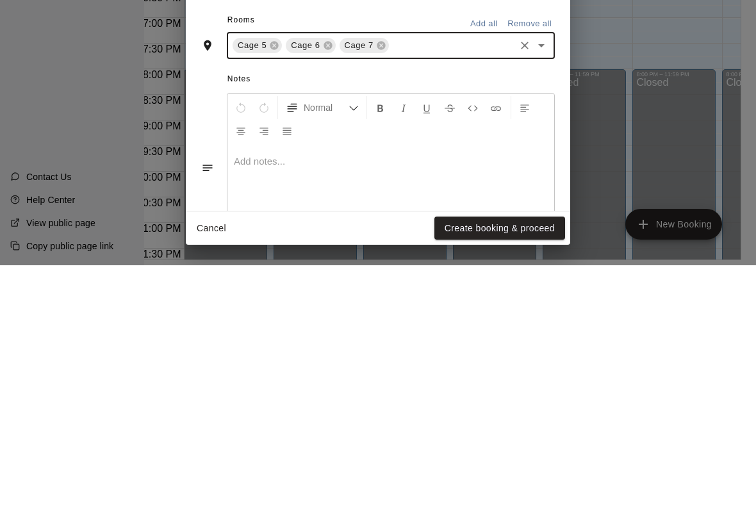
click at [540, 289] on icon "Open" at bounding box center [541, 290] width 6 height 3
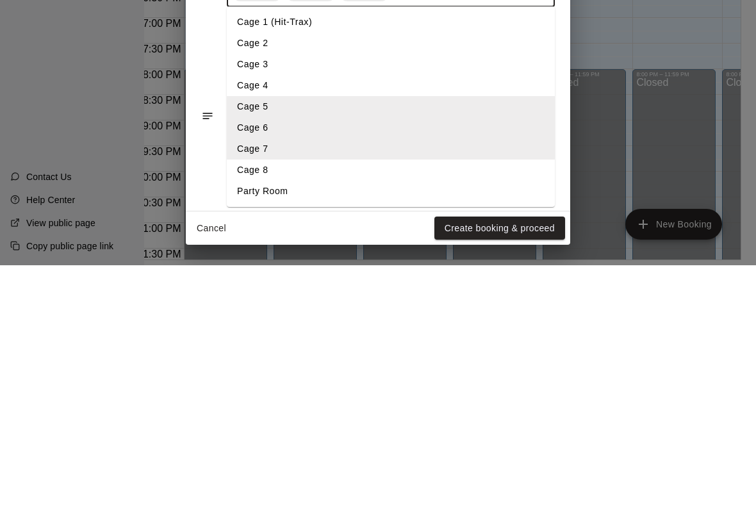
click at [327, 404] on li "Cage 8" at bounding box center [391, 414] width 328 height 21
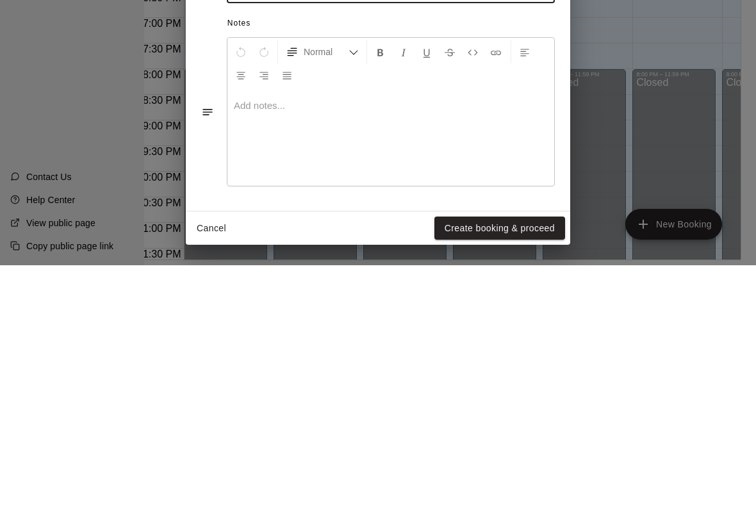
scroll to position [164, 0]
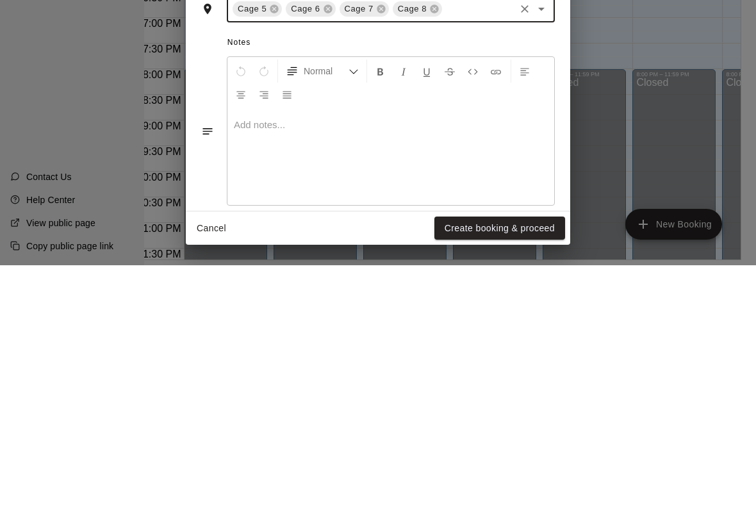
click at [528, 461] on button "Create booking & proceed" at bounding box center [499, 473] width 131 height 24
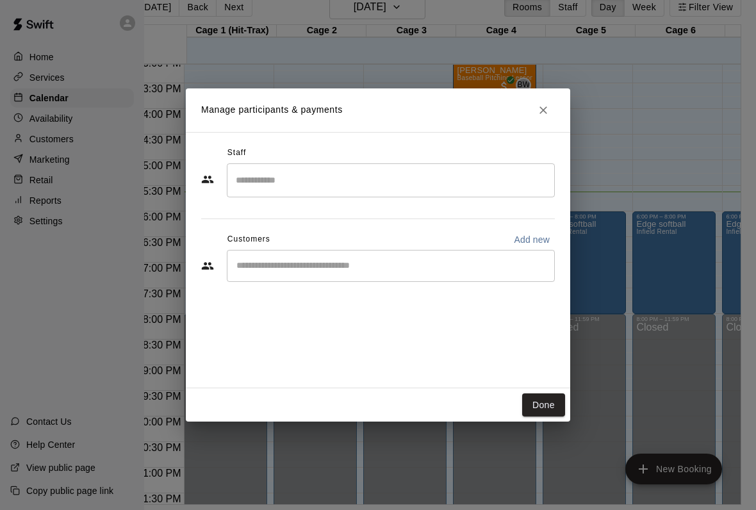
click at [554, 401] on button "Done" at bounding box center [543, 405] width 43 height 24
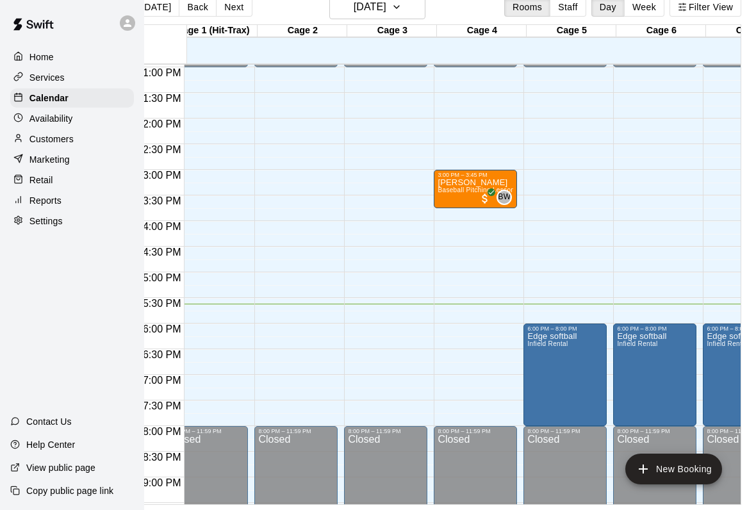
scroll to position [664, 33]
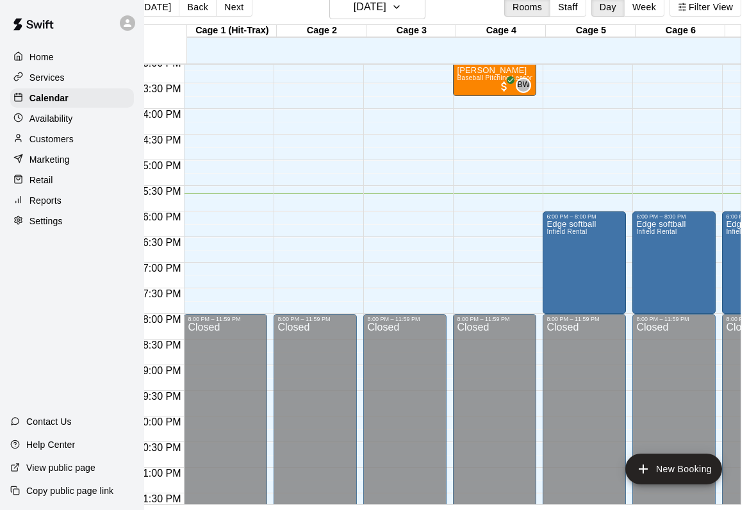
click at [29, 177] on p "Retail" at bounding box center [41, 180] width 24 height 13
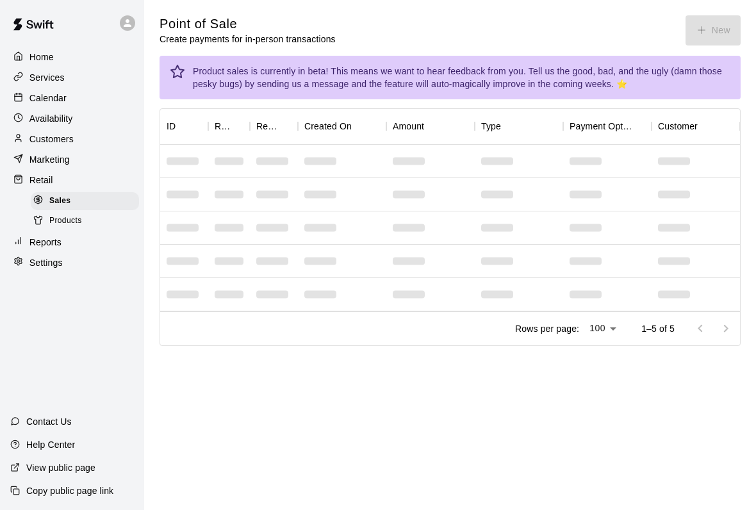
click at [708, 22] on div "Point of Sale Create payments for in-person transactions New" at bounding box center [449, 30] width 581 height 30
click at [712, 11] on main "Point of Sale Create payments for in-person transactions New Product sales is c…" at bounding box center [449, 191] width 611 height 382
click at [713, 7] on main "Point of Sale Create payments for in-person transactions New Product sales is c…" at bounding box center [449, 191] width 611 height 382
click at [702, 28] on div "Point of Sale Create payments for in-person transactions New" at bounding box center [449, 30] width 581 height 30
click at [704, 28] on div "Point of Sale Create payments for in-person transactions New" at bounding box center [449, 30] width 581 height 30
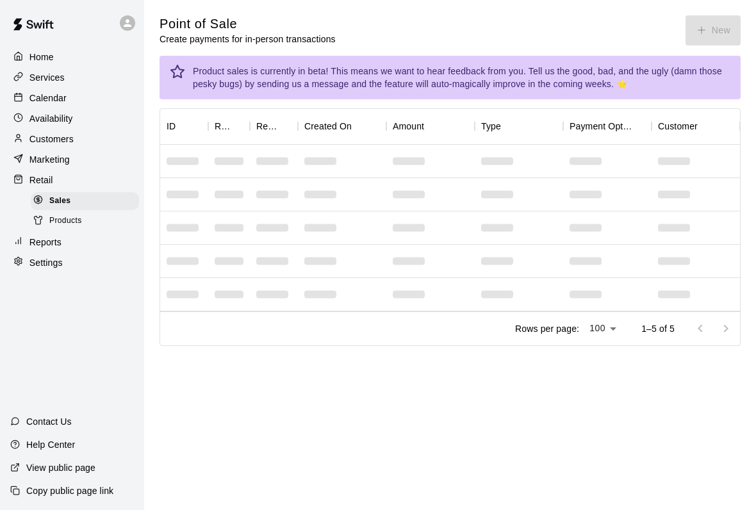
click at [692, 27] on div "Point of Sale Create payments for in-person transactions New" at bounding box center [449, 30] width 581 height 30
click at [704, 23] on div "Point of Sale Create payments for in-person transactions New" at bounding box center [449, 30] width 581 height 30
click at [707, 24] on div "Point of Sale Create payments for in-person transactions New" at bounding box center [449, 30] width 581 height 30
click at [688, 52] on main "Point of Sale Create payments for in-person transactions New Product sales is c…" at bounding box center [449, 180] width 581 height 330
click at [715, 38] on div "Point of Sale Create payments for in-person transactions New" at bounding box center [449, 30] width 581 height 30
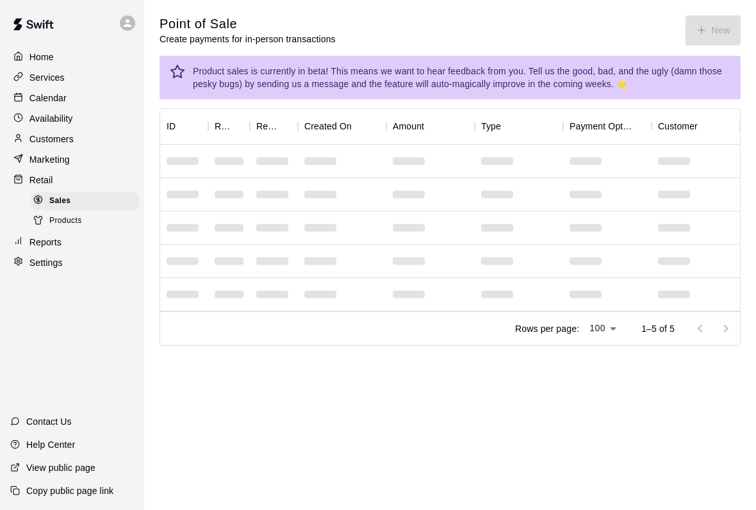
click at [674, 56] on div "Product sales is currently in beta! This means we want to hear feedback from yo…" at bounding box center [449, 78] width 581 height 44
click at [664, 49] on main "Point of Sale Create payments for in-person transactions New Product sales is c…" at bounding box center [449, 180] width 581 height 330
click at [29, 77] on p "Services" at bounding box center [46, 77] width 35 height 13
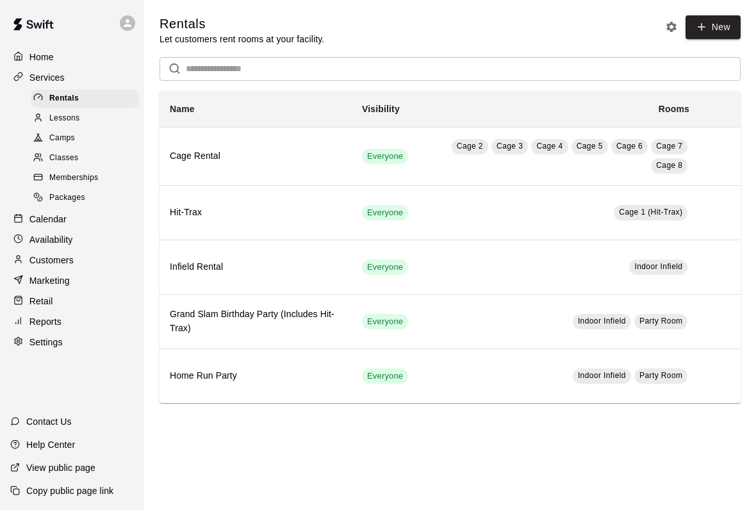
click at [36, 122] on icon at bounding box center [38, 118] width 10 height 10
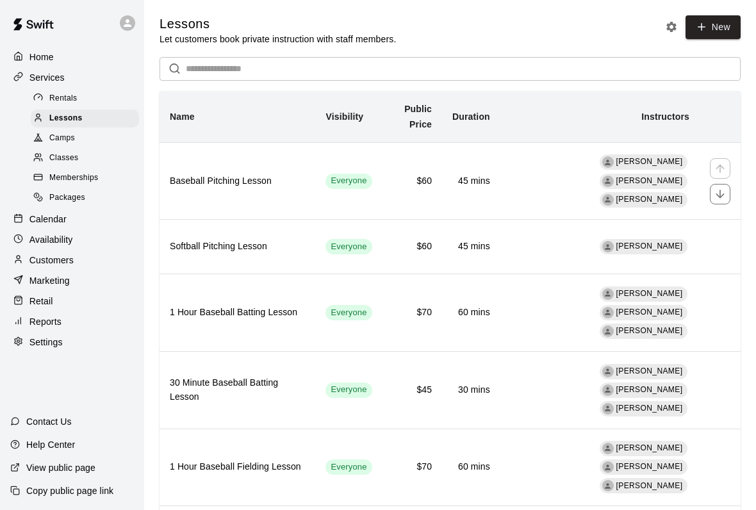
click at [578, 172] on td "[PERSON_NAME] [PERSON_NAME] [PERSON_NAME]" at bounding box center [599, 180] width 199 height 77
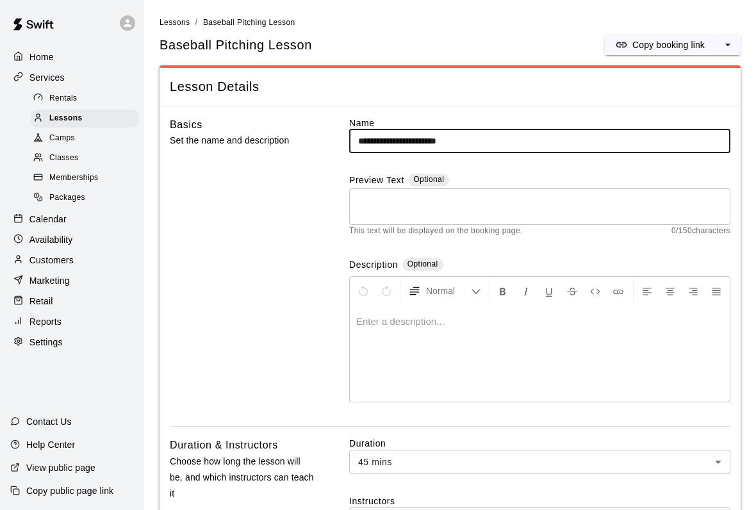
click at [104, 123] on div "Lessons" at bounding box center [85, 118] width 108 height 18
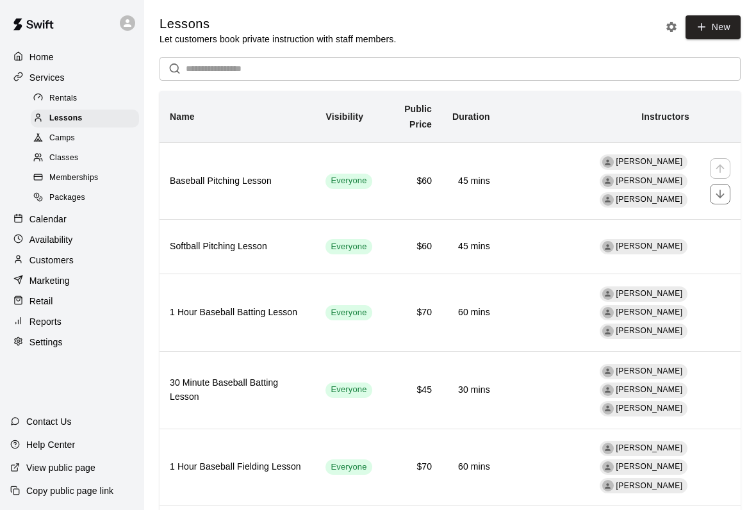
click at [371, 176] on span "Everyone" at bounding box center [348, 181] width 46 height 12
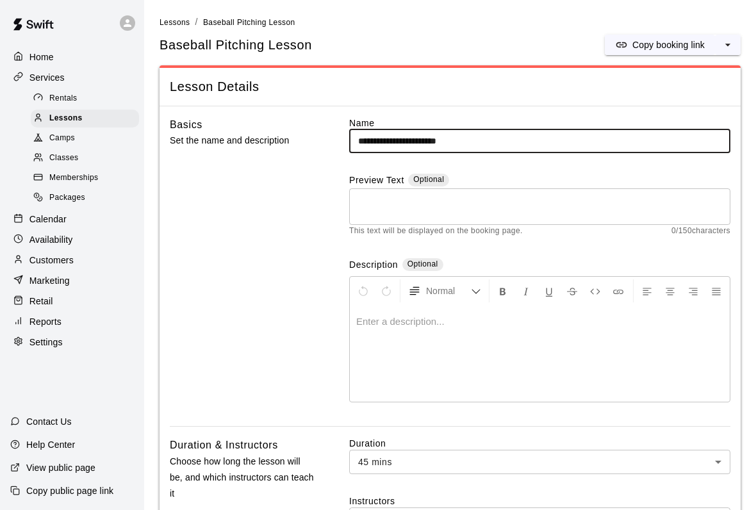
click at [49, 122] on span "Lessons" at bounding box center [65, 118] width 33 height 13
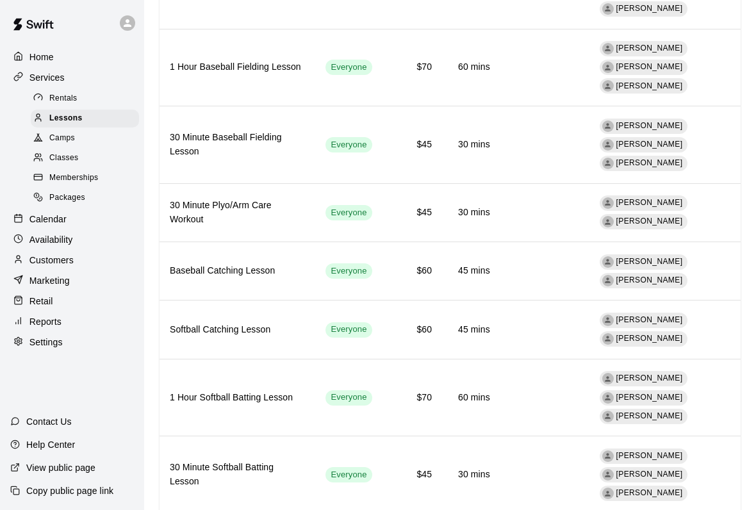
scroll to position [468, 0]
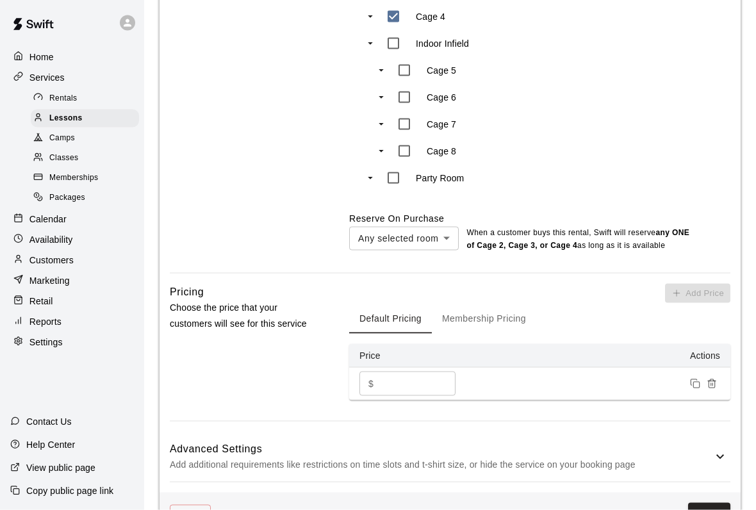
scroll to position [696, 0]
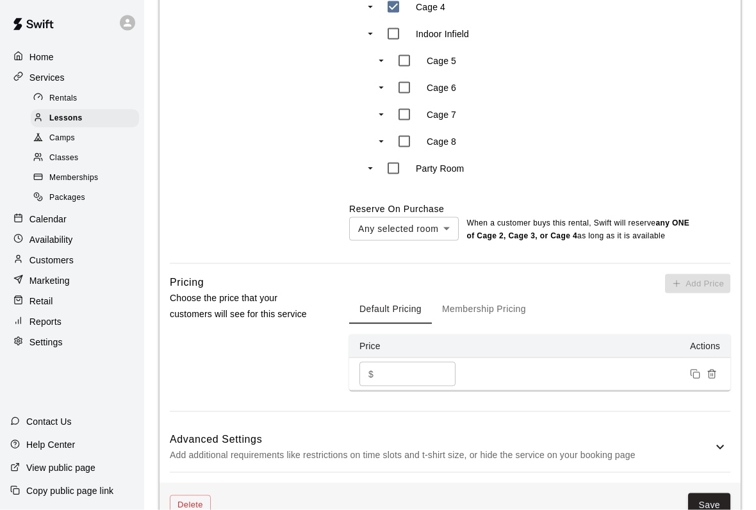
click at [519, 300] on button "Membership Pricing" at bounding box center [484, 308] width 104 height 31
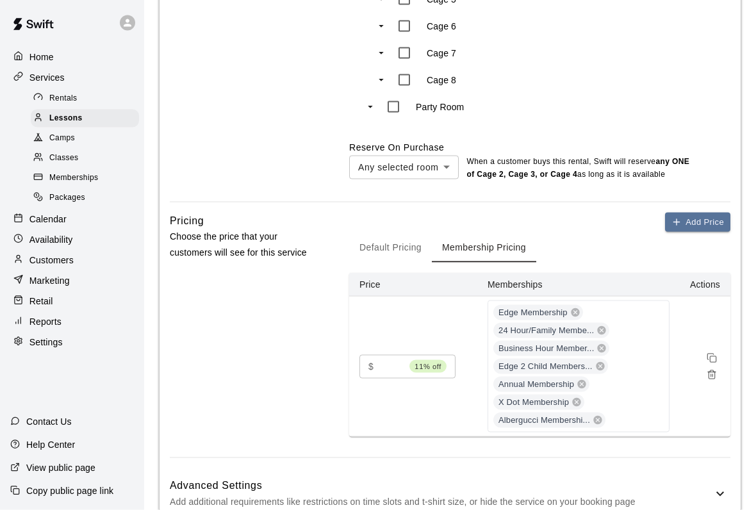
scroll to position [673, 0]
